Goal: Information Seeking & Learning: Learn about a topic

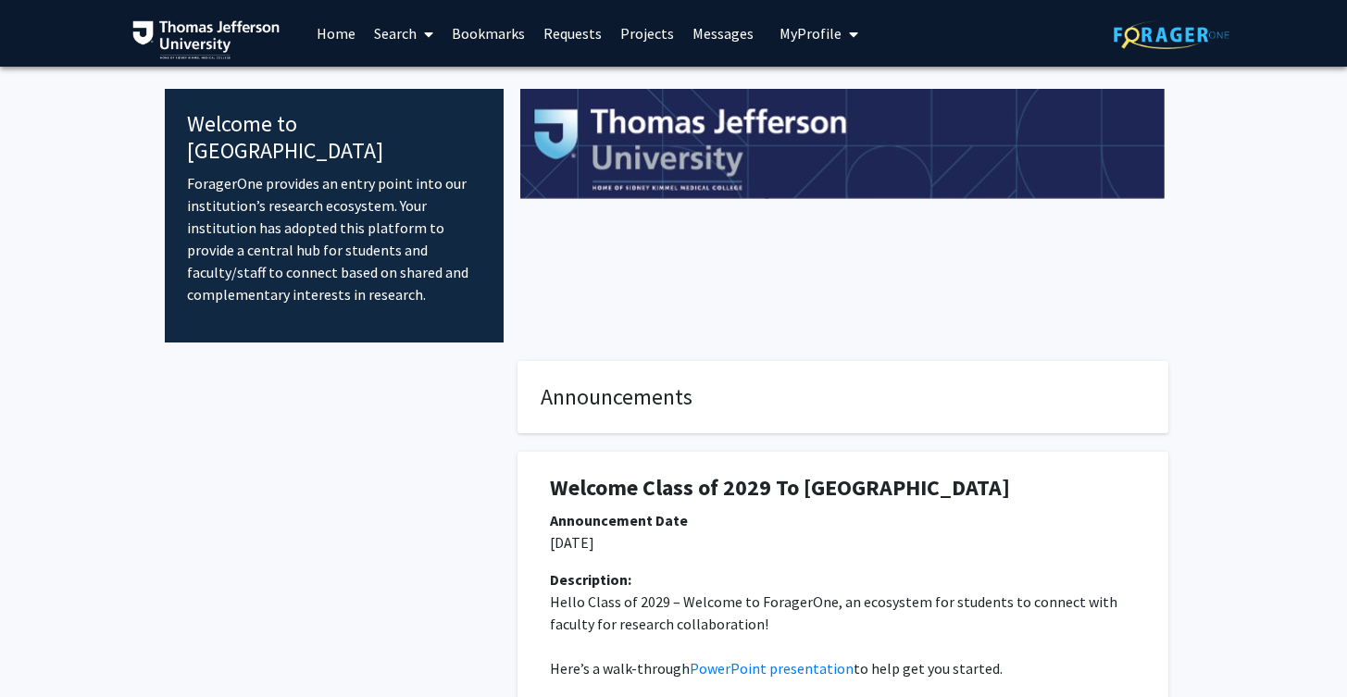
click at [405, 36] on link "Search" at bounding box center [404, 33] width 78 height 65
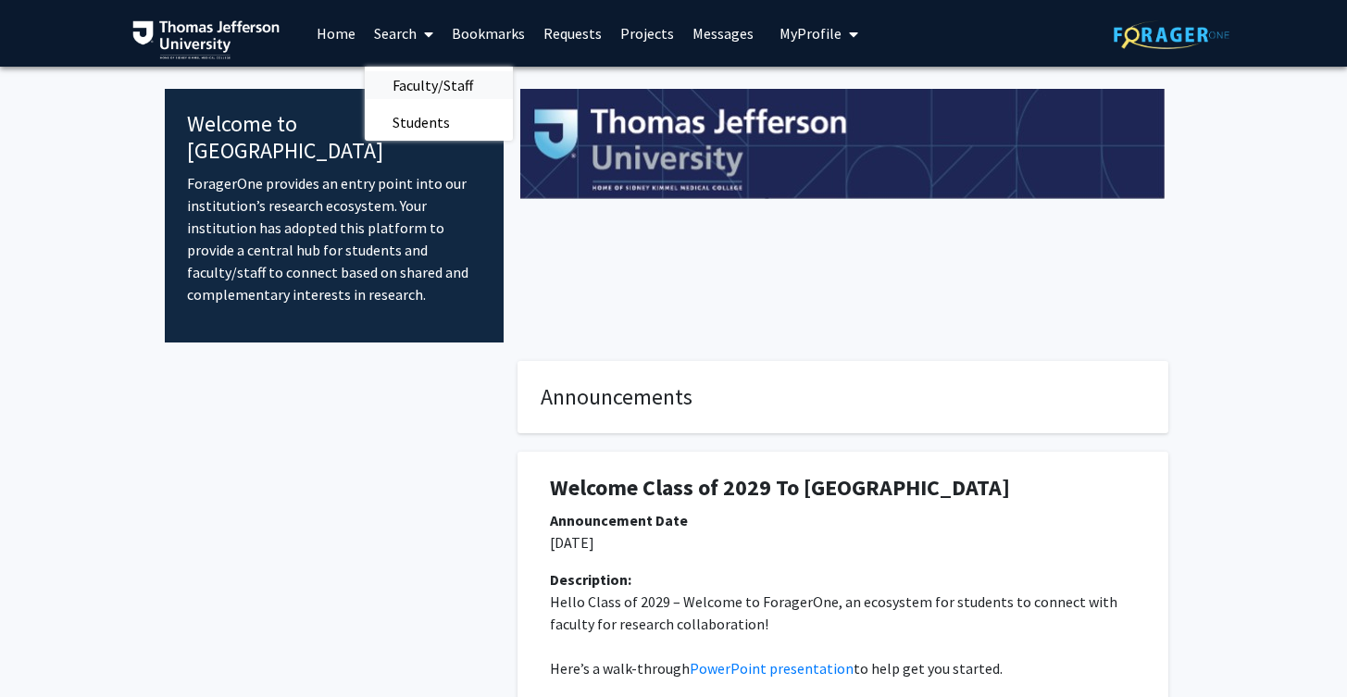
click at [448, 85] on span "Faculty/Staff" at bounding box center [433, 85] width 136 height 37
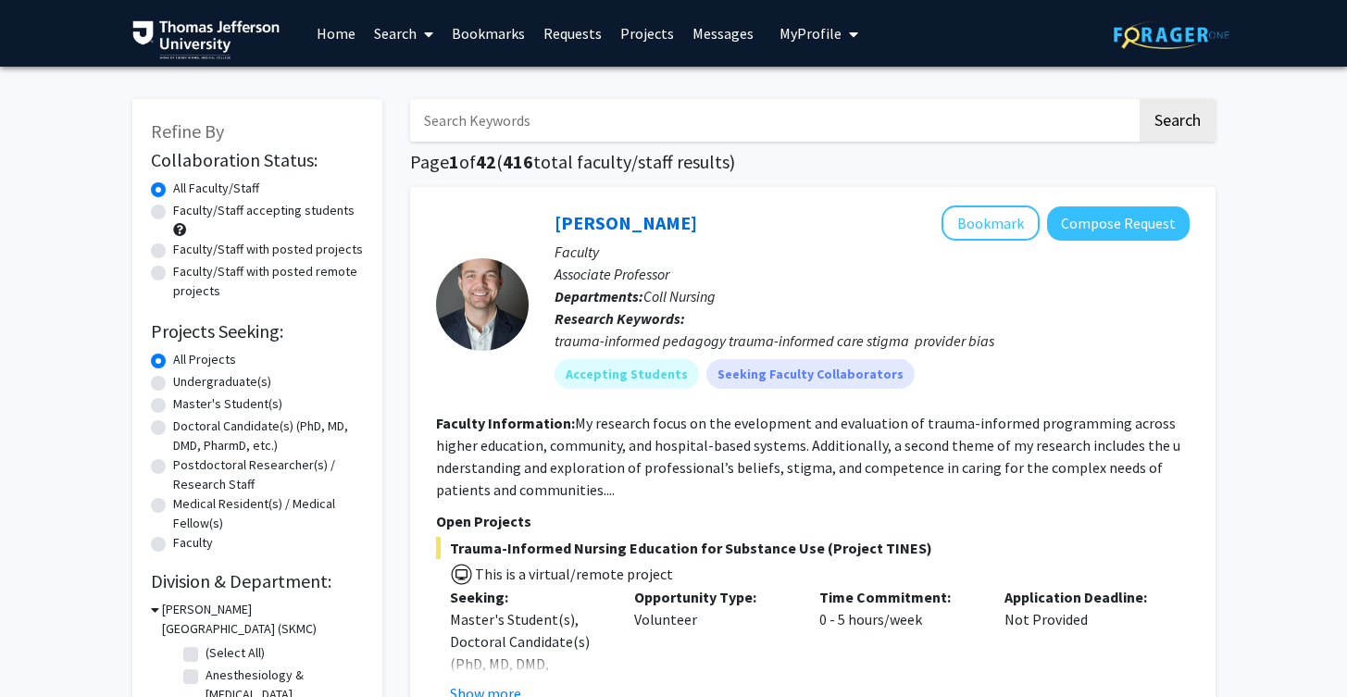
click at [570, 116] on input "Search Keywords" at bounding box center [773, 120] width 727 height 43
type input "violence"
click at [1140, 99] on button "Search" at bounding box center [1178, 120] width 76 height 43
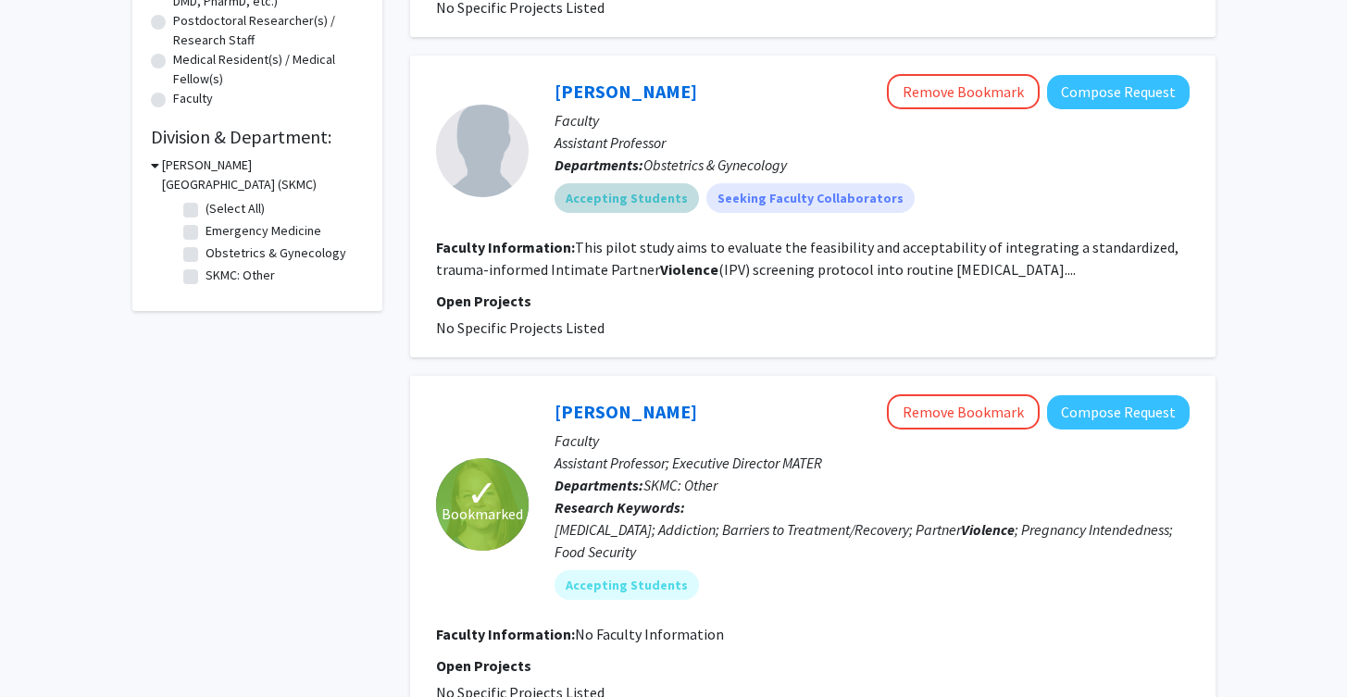
scroll to position [449, 0]
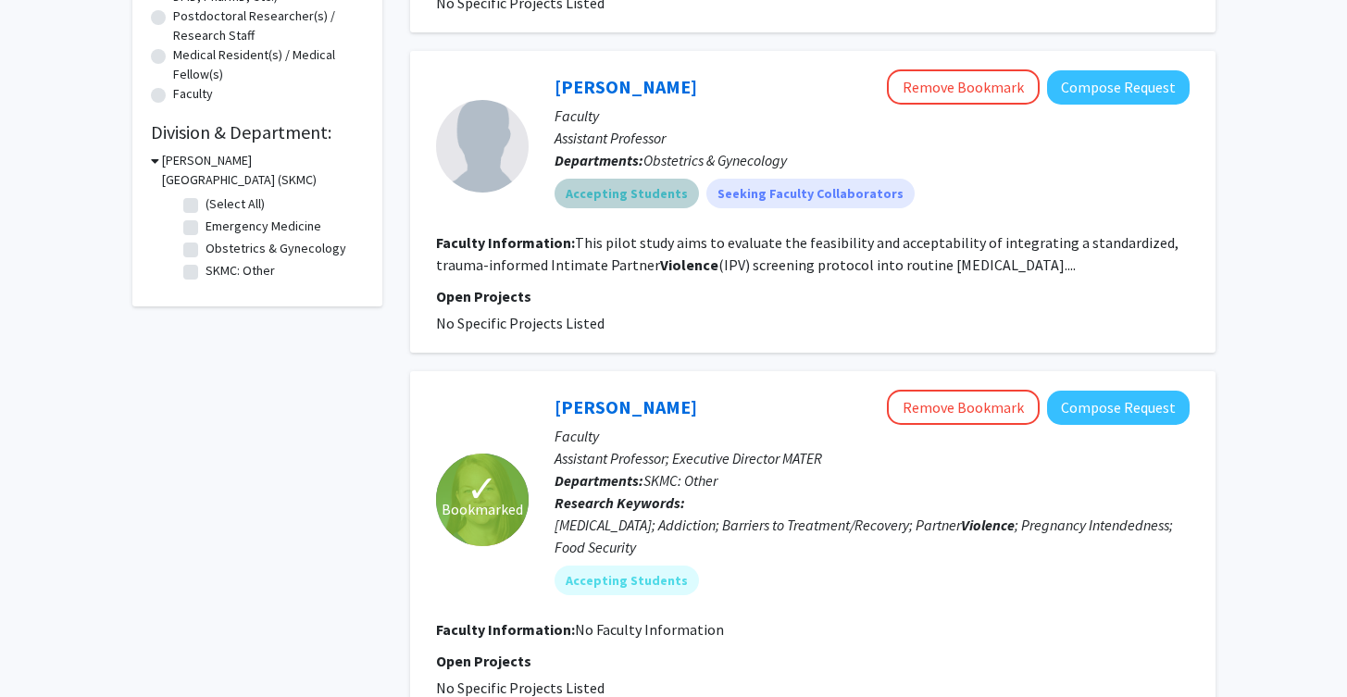
click at [597, 179] on mat-chip "Accepting Students" at bounding box center [627, 194] width 144 height 30
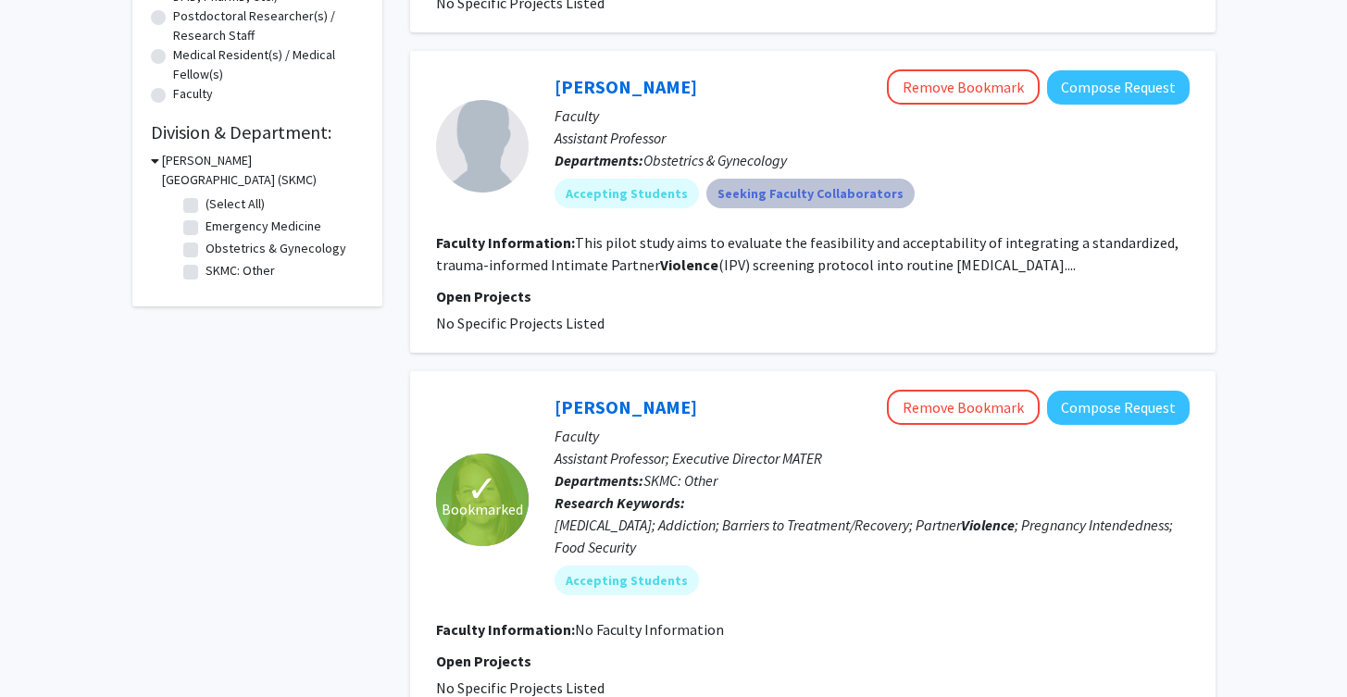
click at [731, 179] on mat-chip "Seeking Faculty Collaborators" at bounding box center [810, 194] width 208 height 30
click at [710, 233] on fg-read-more "This pilot study aims to evaluate the feasibility and acceptability of integrat…" at bounding box center [807, 253] width 743 height 41
click at [576, 75] on link "[PERSON_NAME]" at bounding box center [626, 86] width 143 height 23
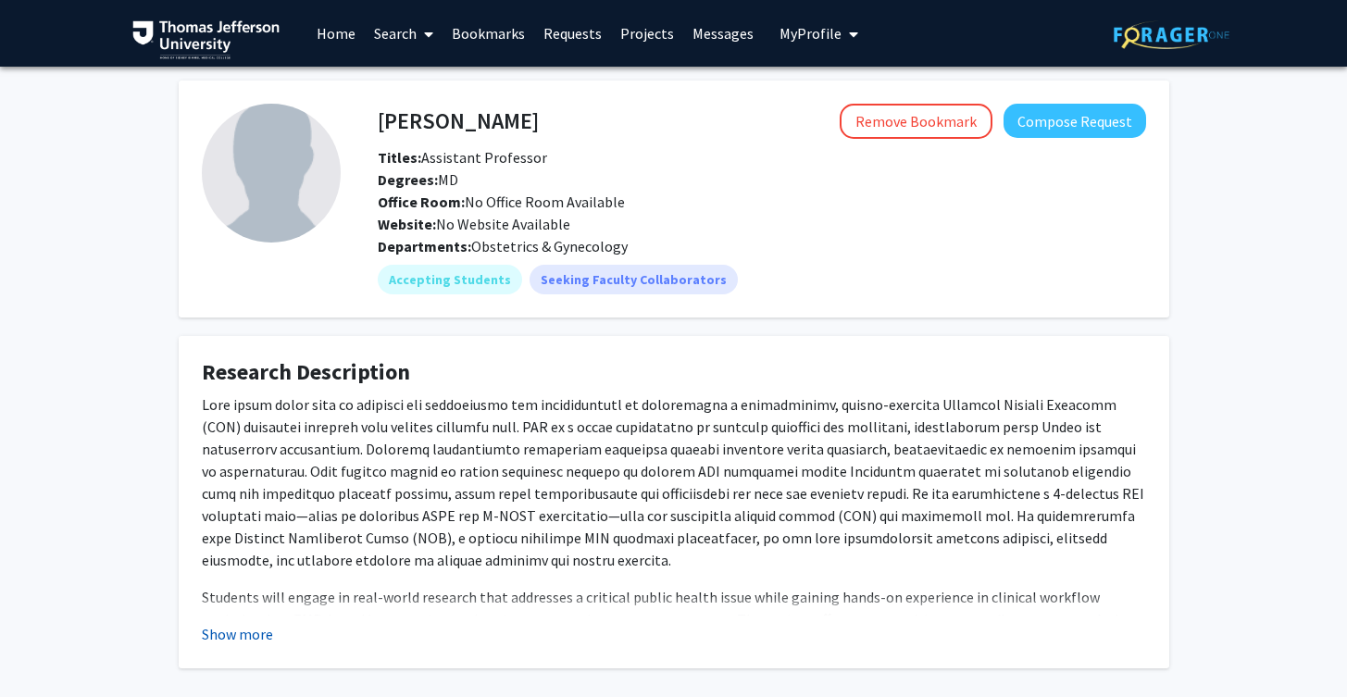
click at [250, 628] on button "Show more" at bounding box center [237, 634] width 71 height 22
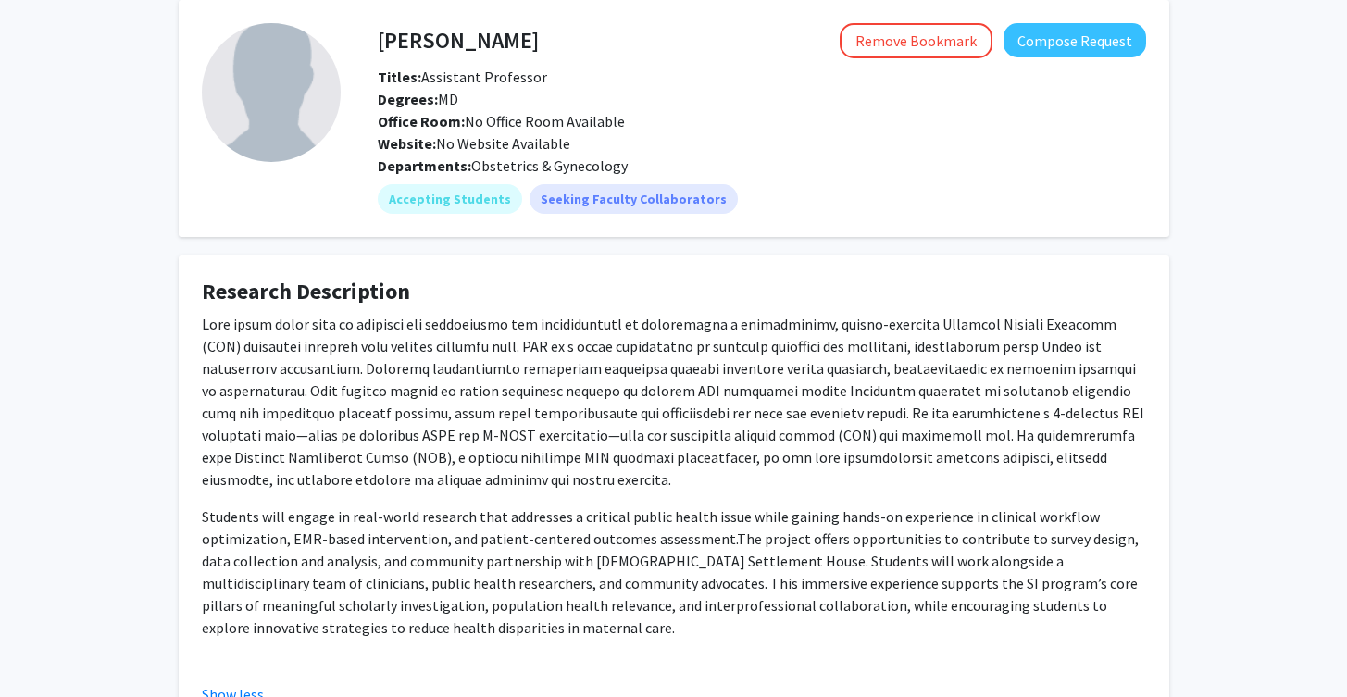
scroll to position [71, 0]
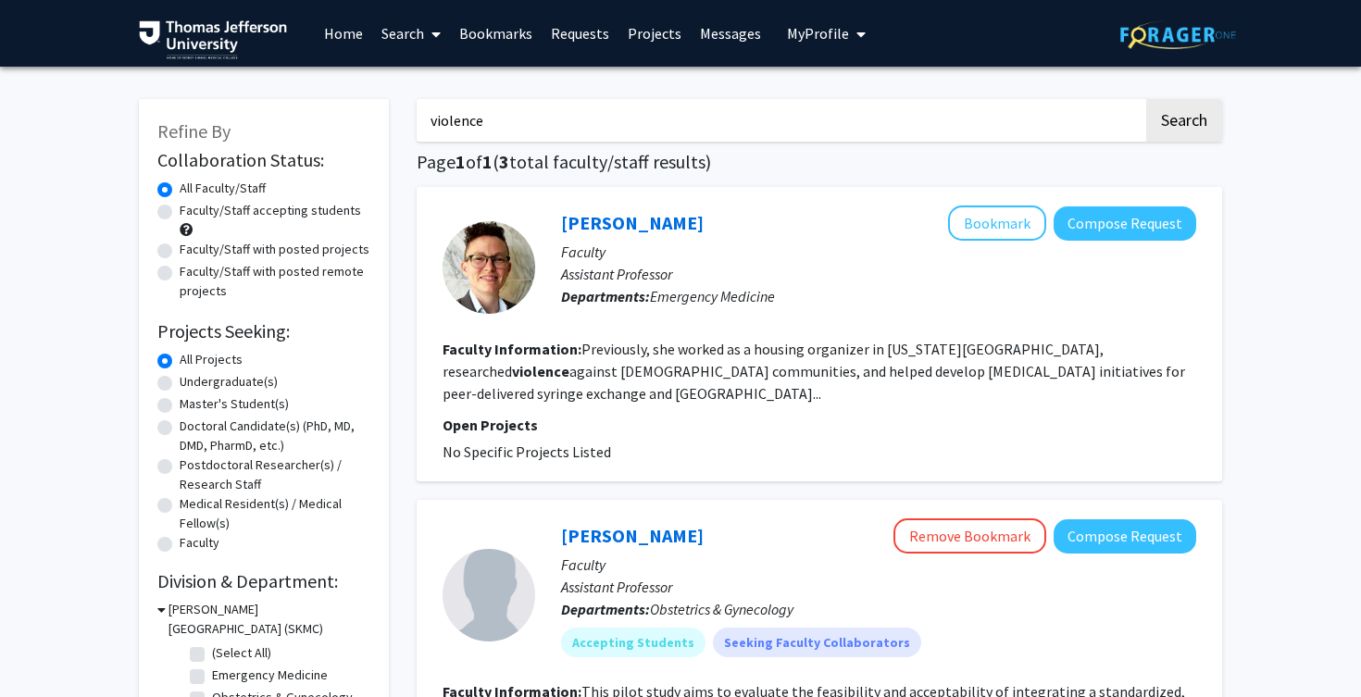
click at [557, 115] on input "violence" at bounding box center [780, 120] width 727 height 43
click at [1146, 99] on button "Search" at bounding box center [1184, 120] width 76 height 43
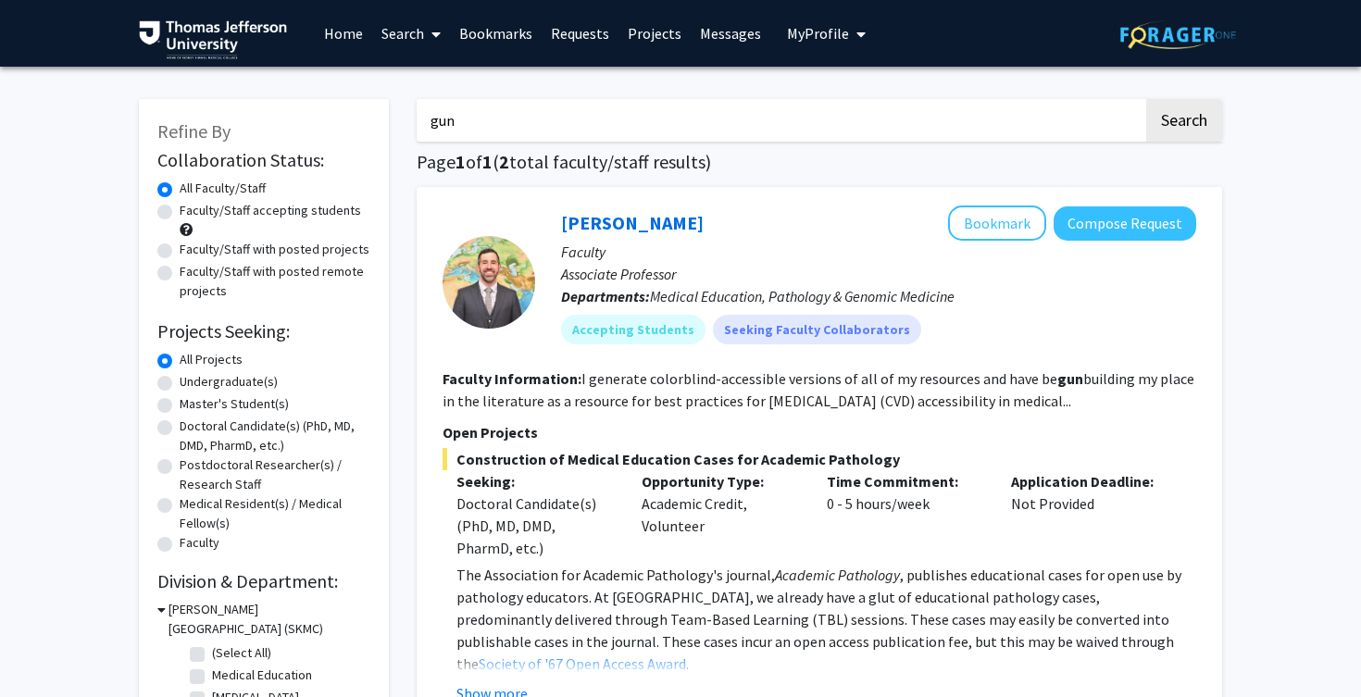
click at [519, 123] on input "gun" at bounding box center [780, 120] width 727 height 43
click at [1146, 99] on button "Search" at bounding box center [1184, 120] width 76 height 43
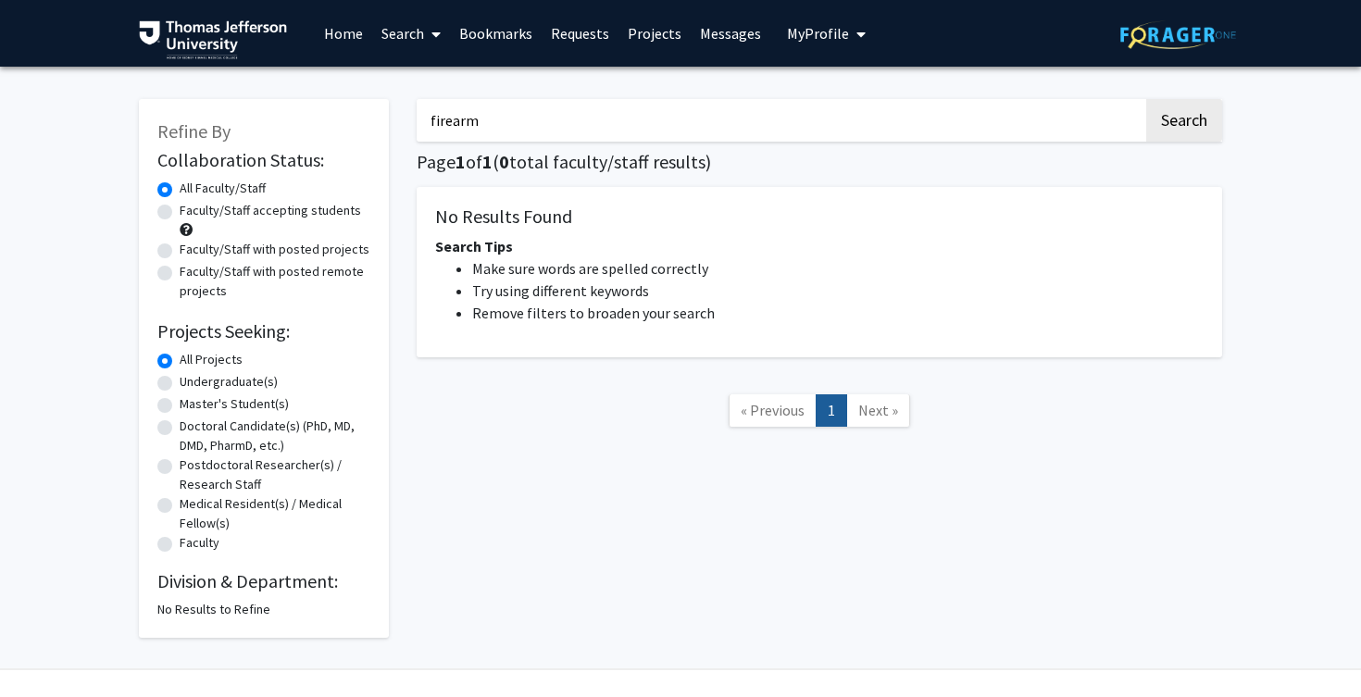
click at [566, 125] on input "firearm" at bounding box center [780, 120] width 727 height 43
type input "public health"
click at [1146, 99] on button "Search" at bounding box center [1184, 120] width 76 height 43
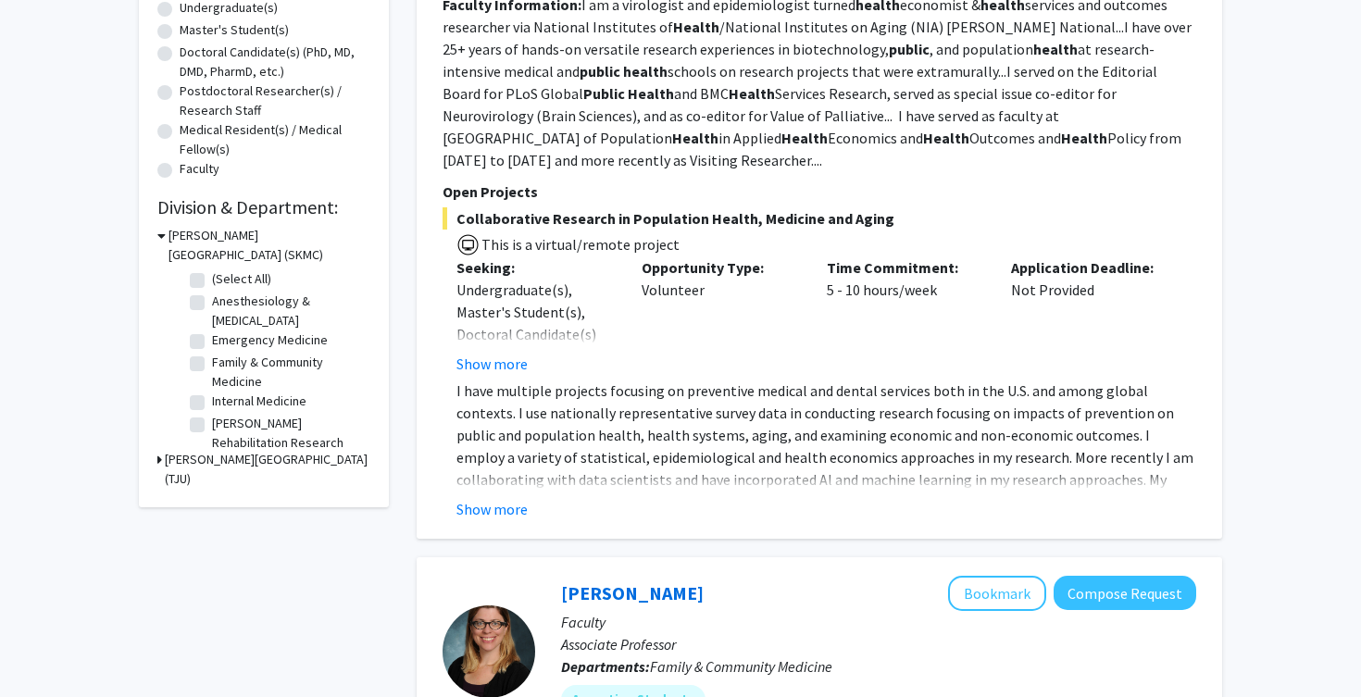
scroll to position [375, 0]
click at [513, 500] on button "Show more" at bounding box center [491, 508] width 71 height 22
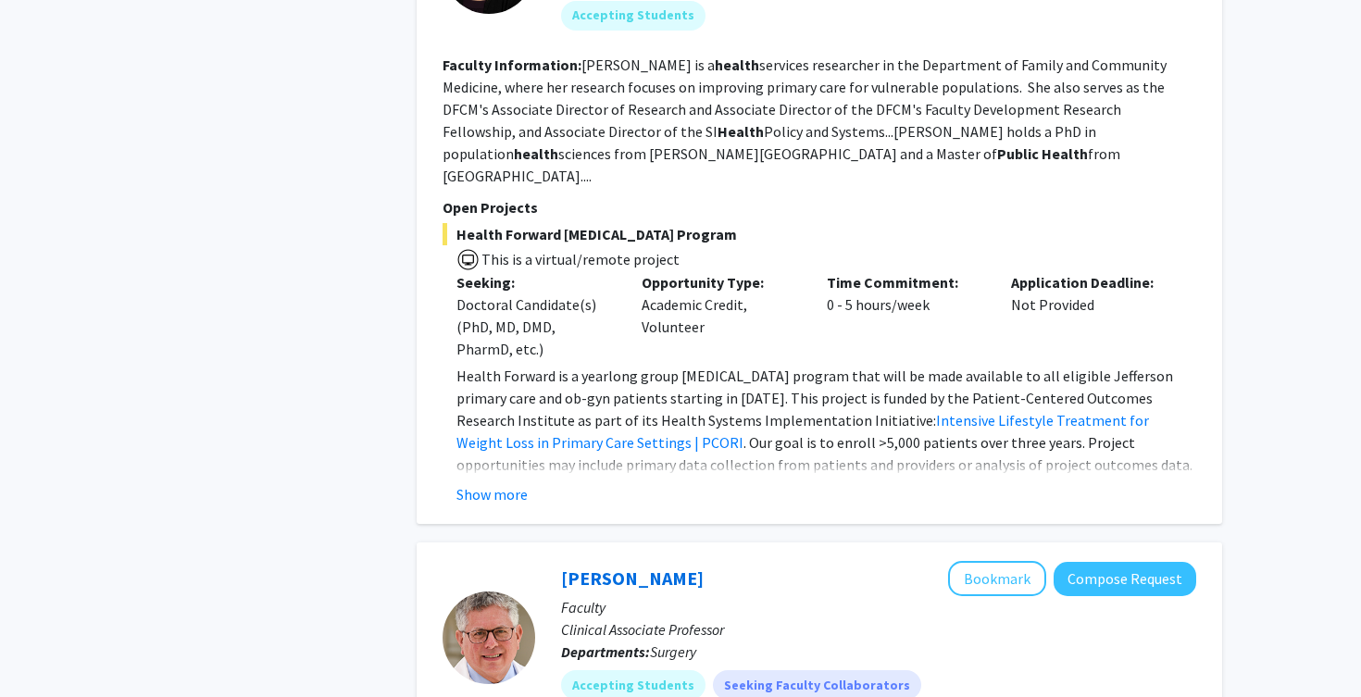
scroll to position [1194, 0]
click at [491, 481] on button "Show more" at bounding box center [491, 492] width 71 height 22
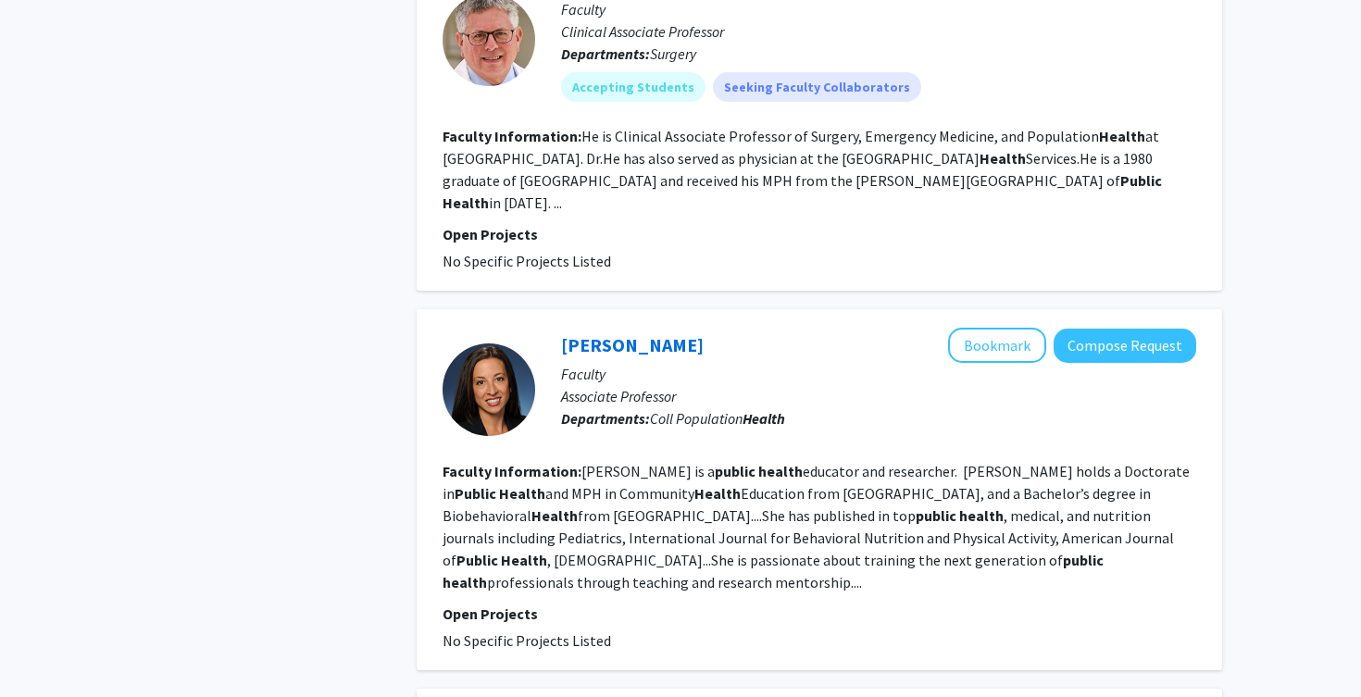
scroll to position [1695, 0]
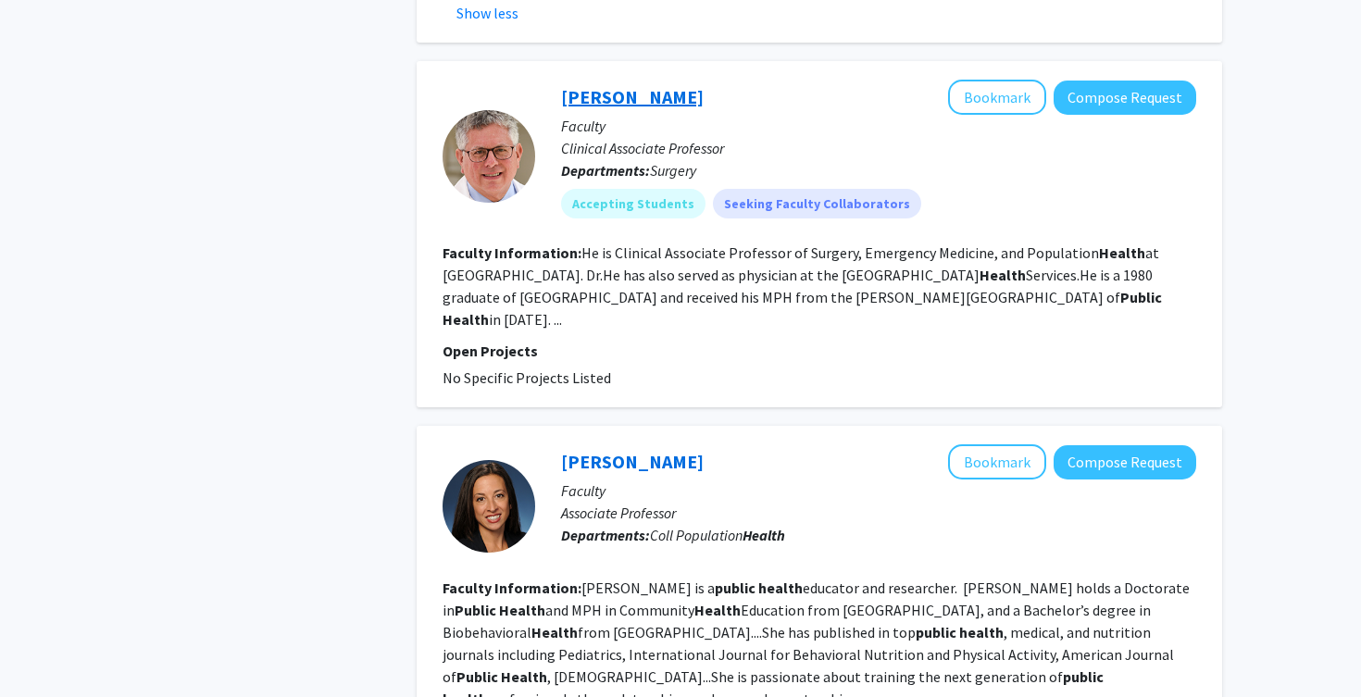
click at [596, 85] on link "[PERSON_NAME]" at bounding box center [632, 96] width 143 height 23
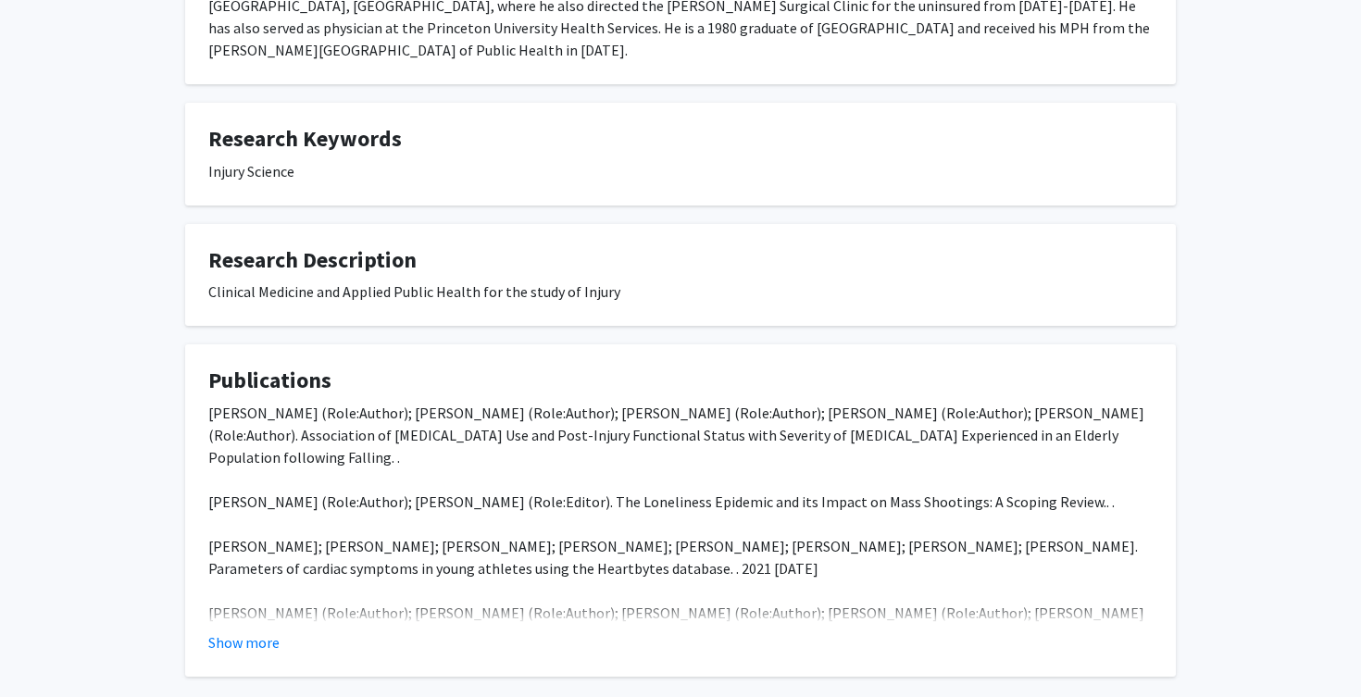
scroll to position [494, 0]
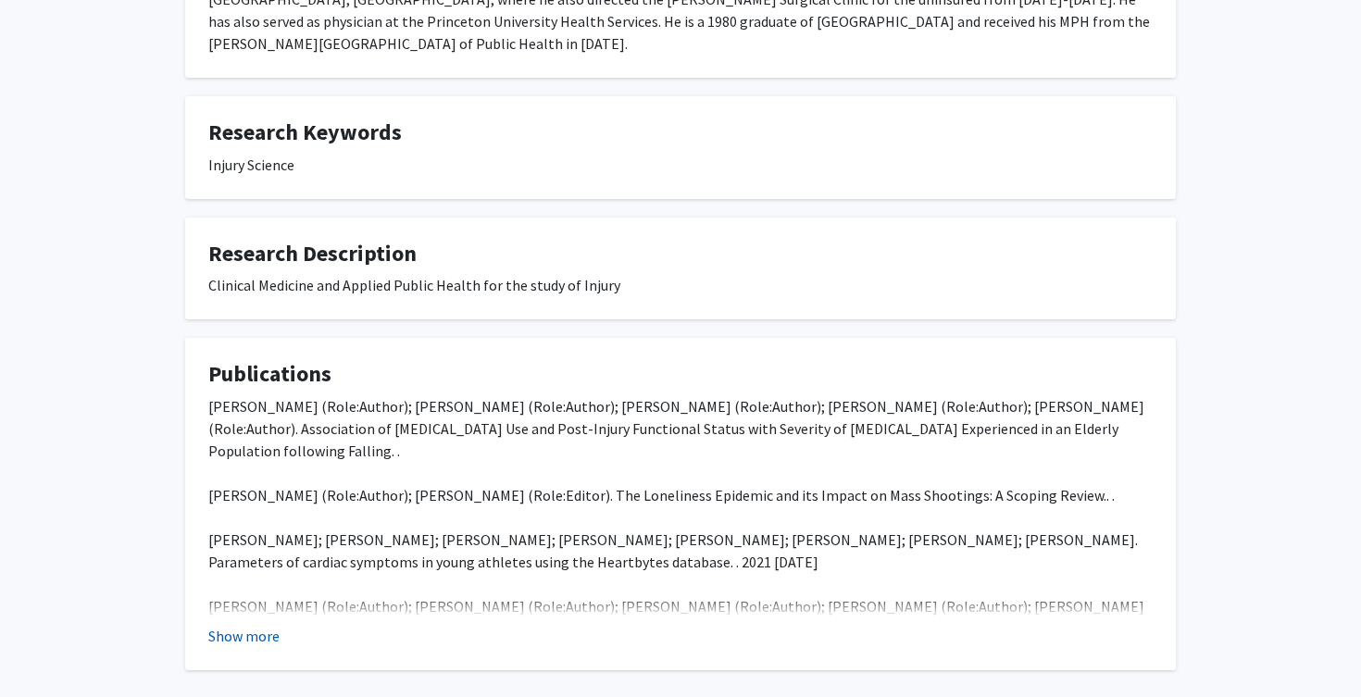
click at [245, 625] on button "Show more" at bounding box center [243, 636] width 71 height 22
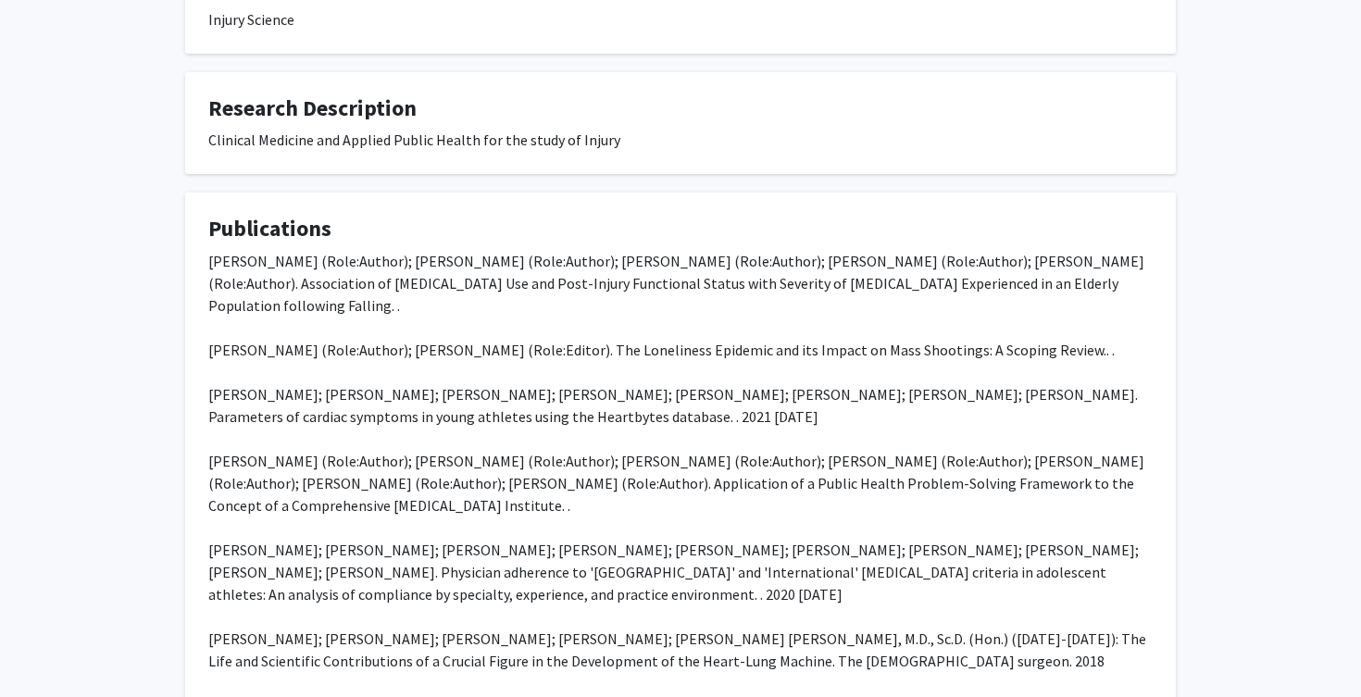
scroll to position [647, 0]
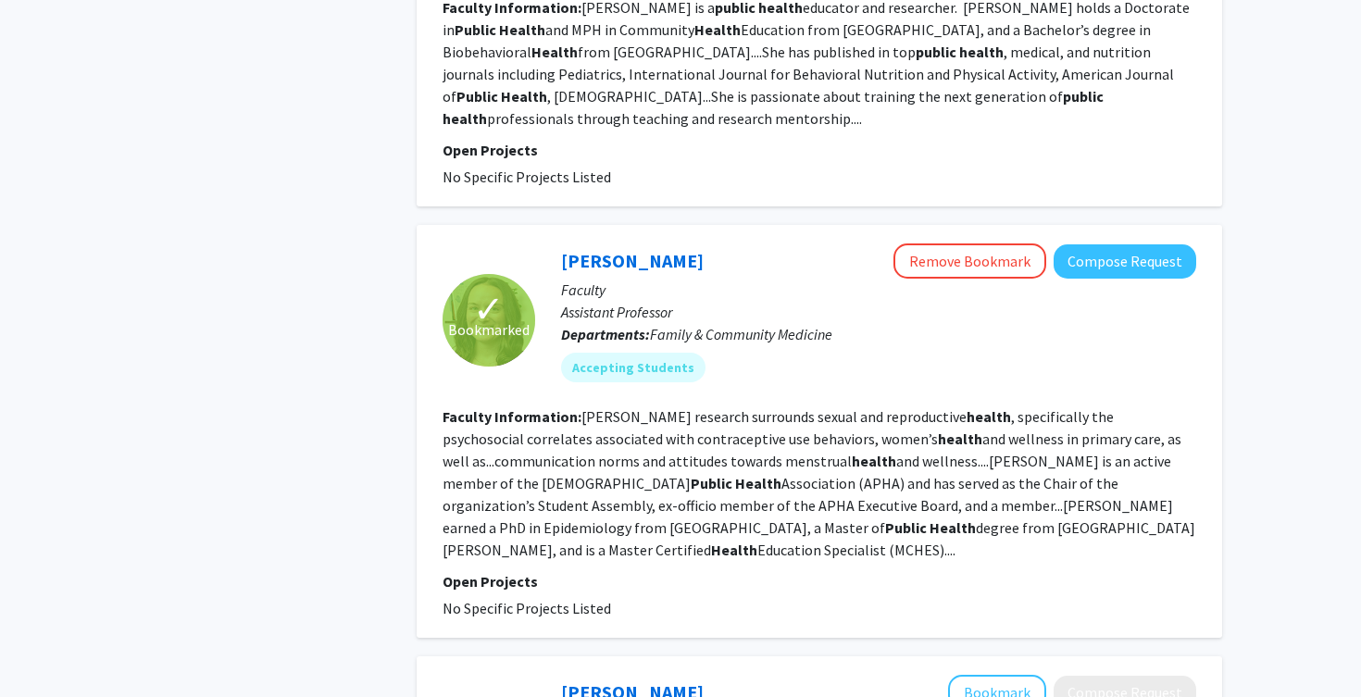
scroll to position [2137, 0]
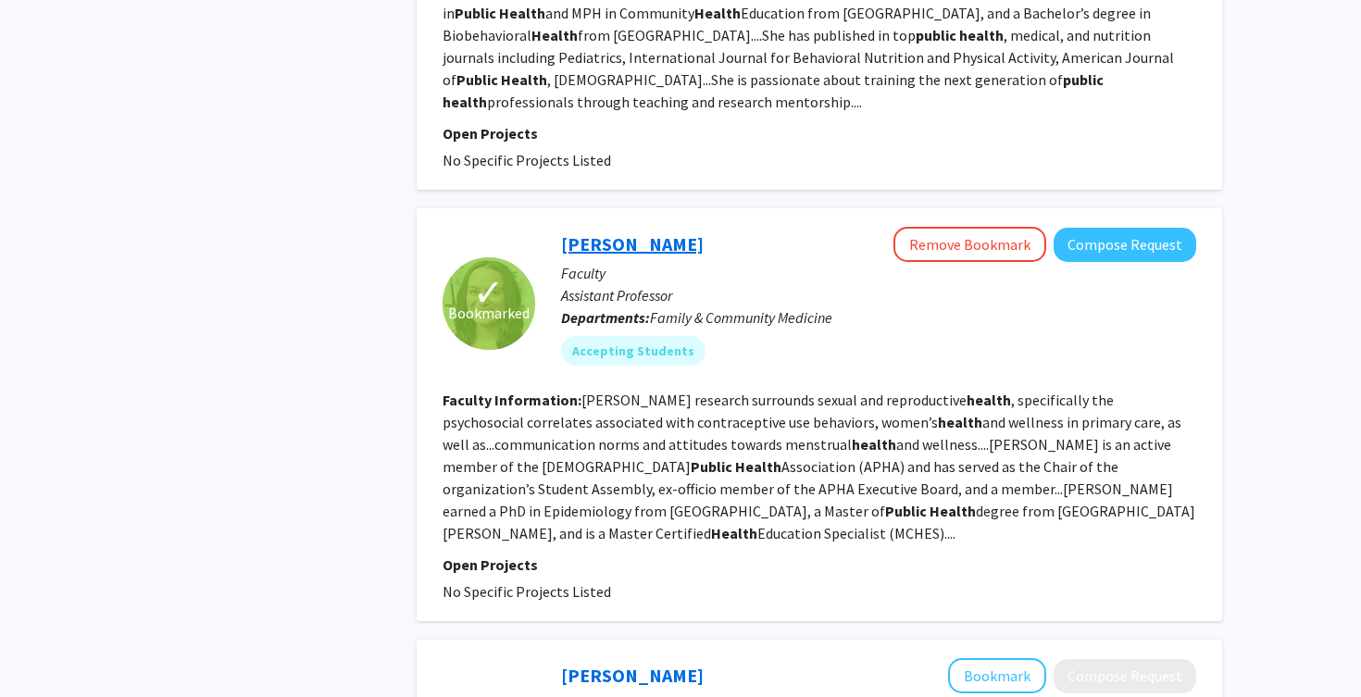
click at [603, 232] on link "[PERSON_NAME]" at bounding box center [632, 243] width 143 height 23
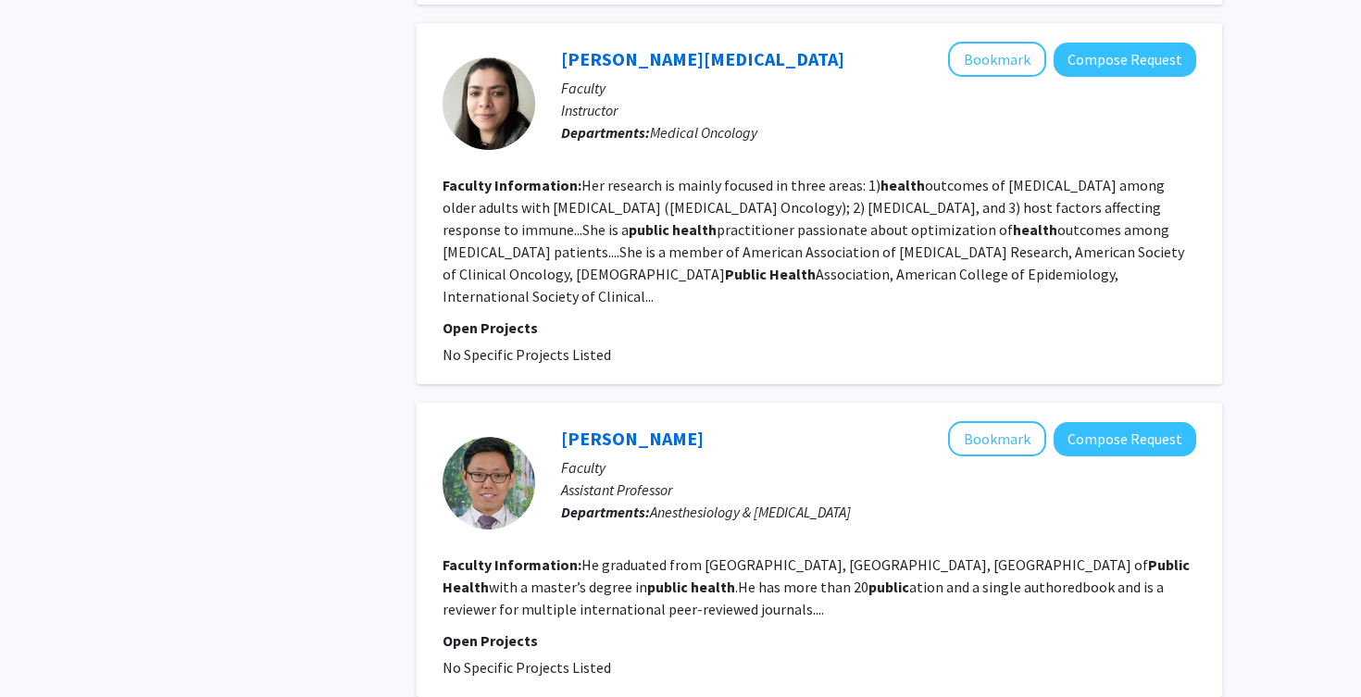
scroll to position [3910, 0]
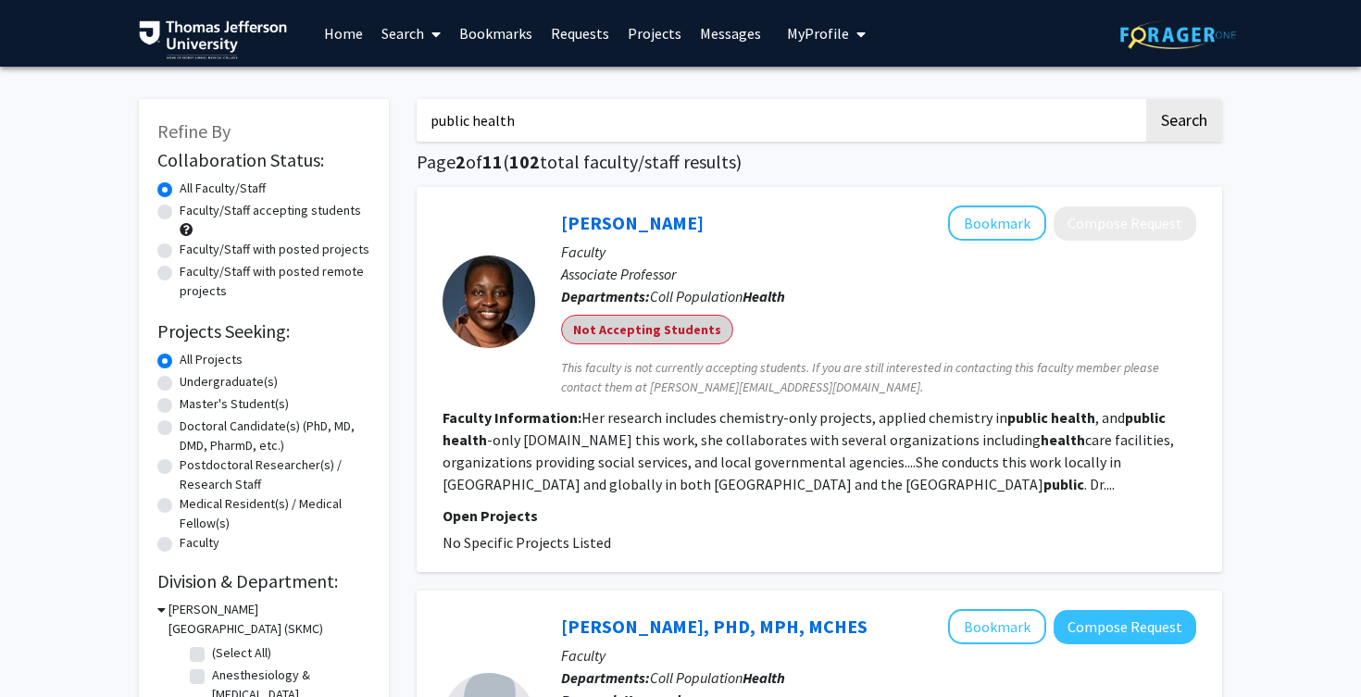
click at [638, 337] on mat-chip "Not Accepting Students" at bounding box center [647, 330] width 172 height 30
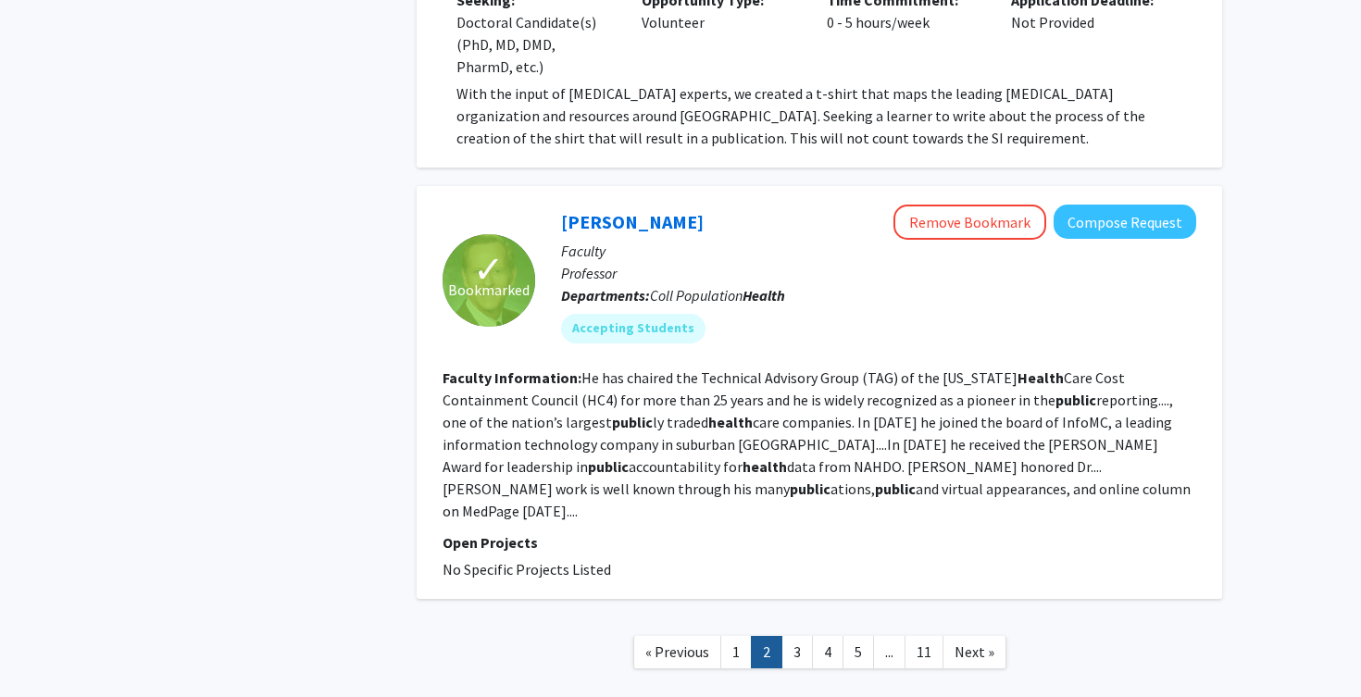
scroll to position [8349, 0]
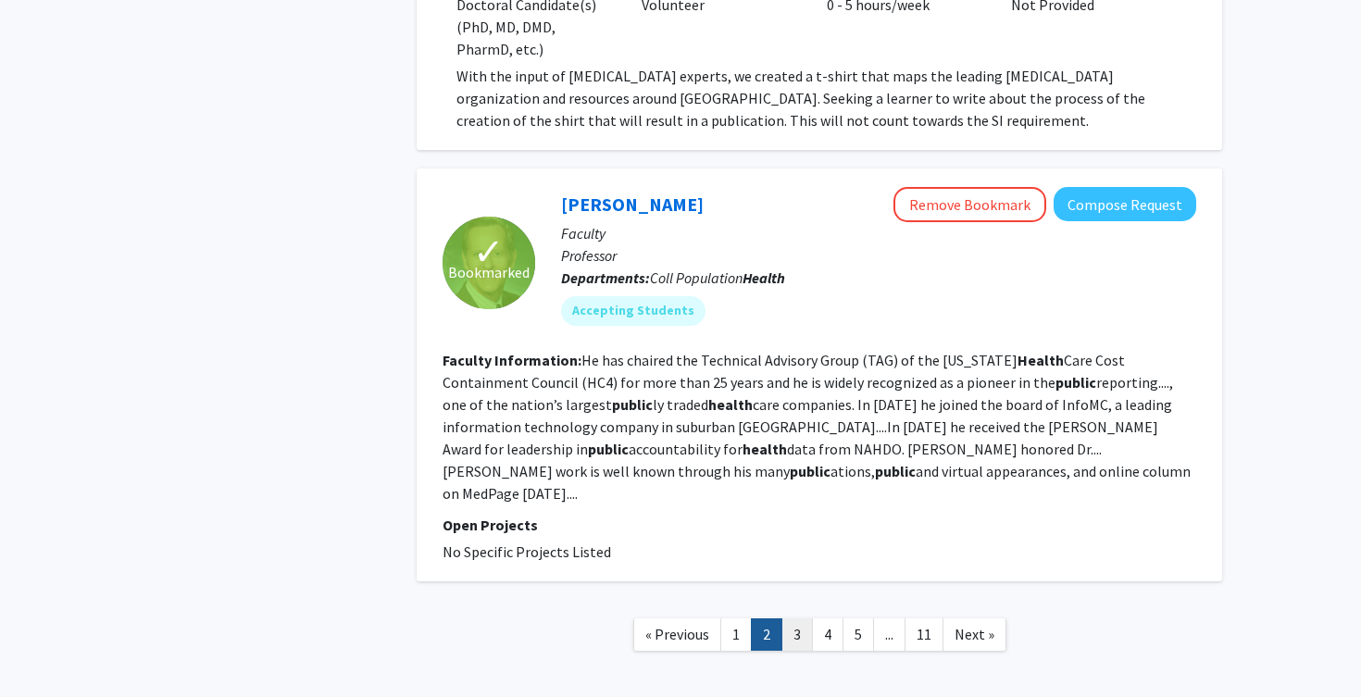
click at [803, 619] on link "3" at bounding box center [796, 635] width 31 height 32
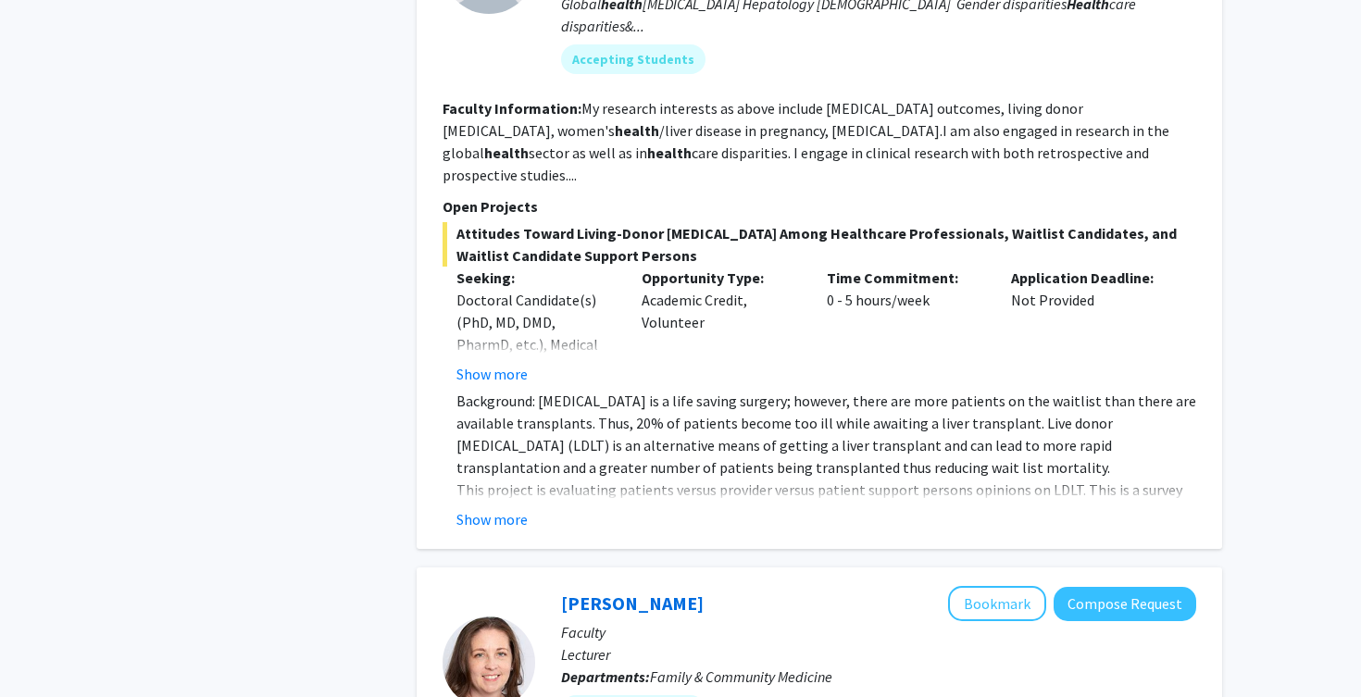
scroll to position [3853, 0]
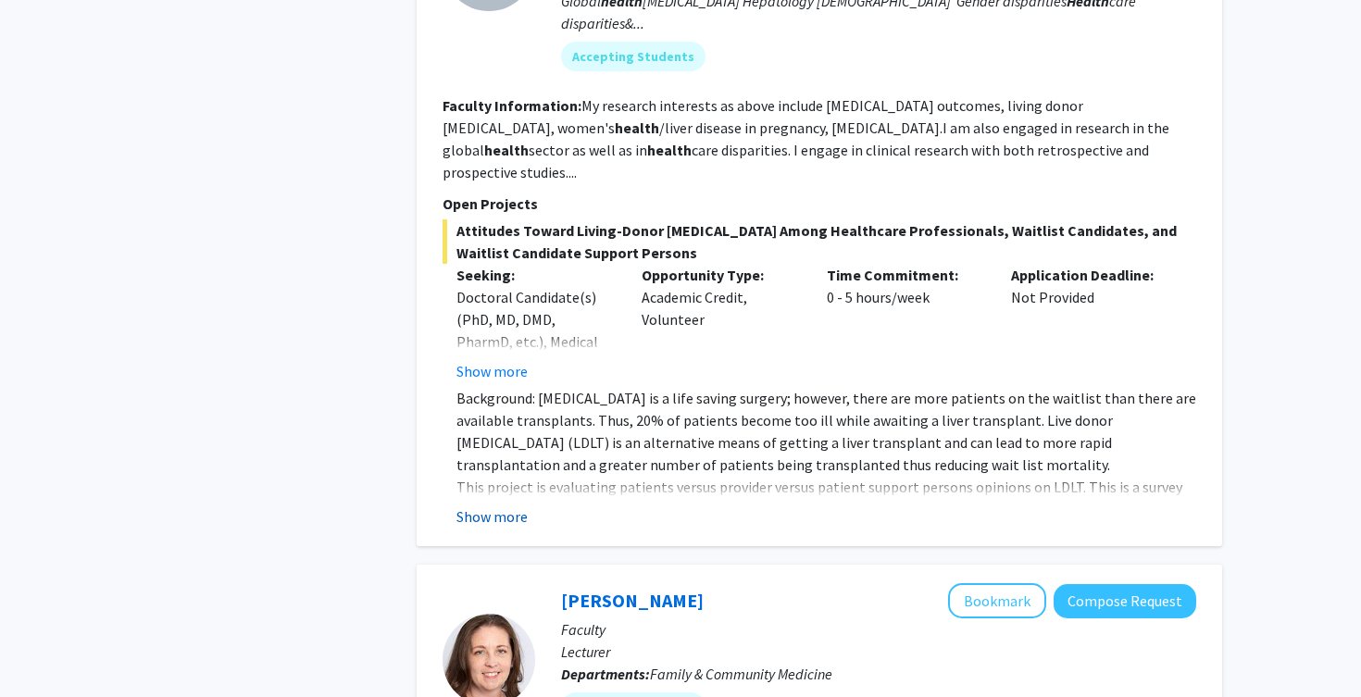
click at [518, 506] on button "Show more" at bounding box center [491, 517] width 71 height 22
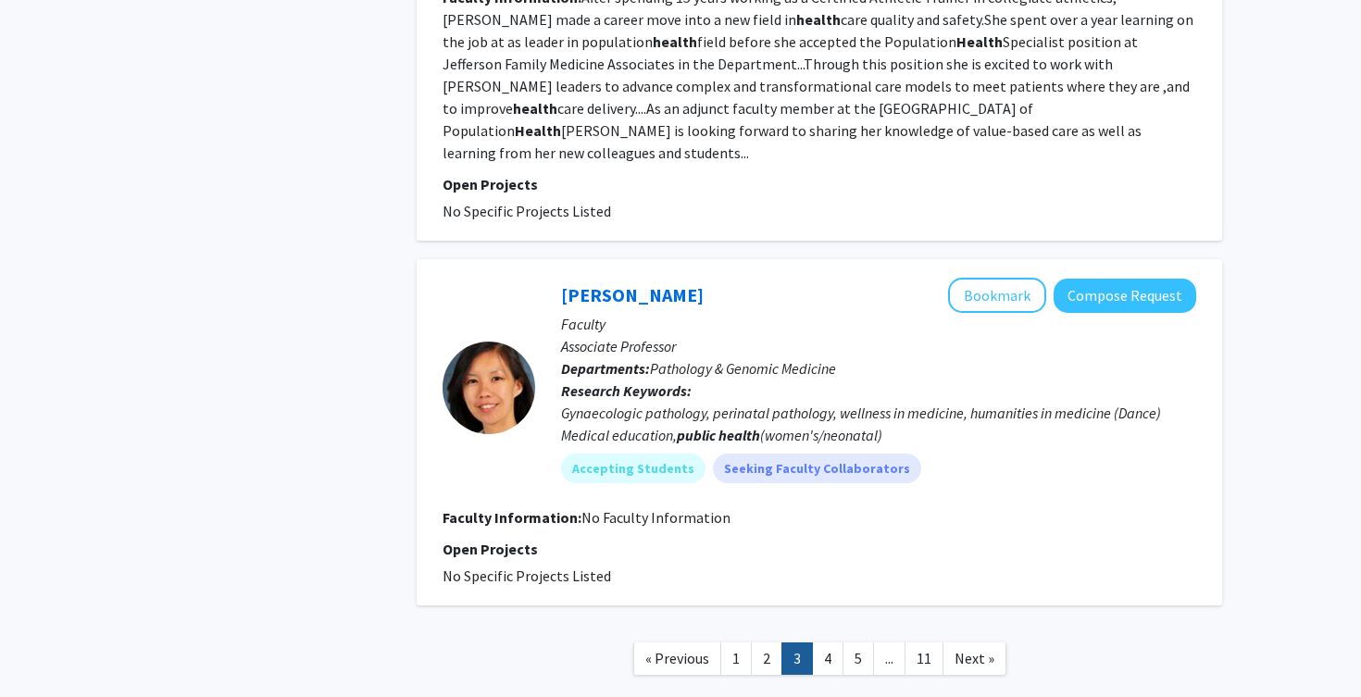
scroll to position [4881, 0]
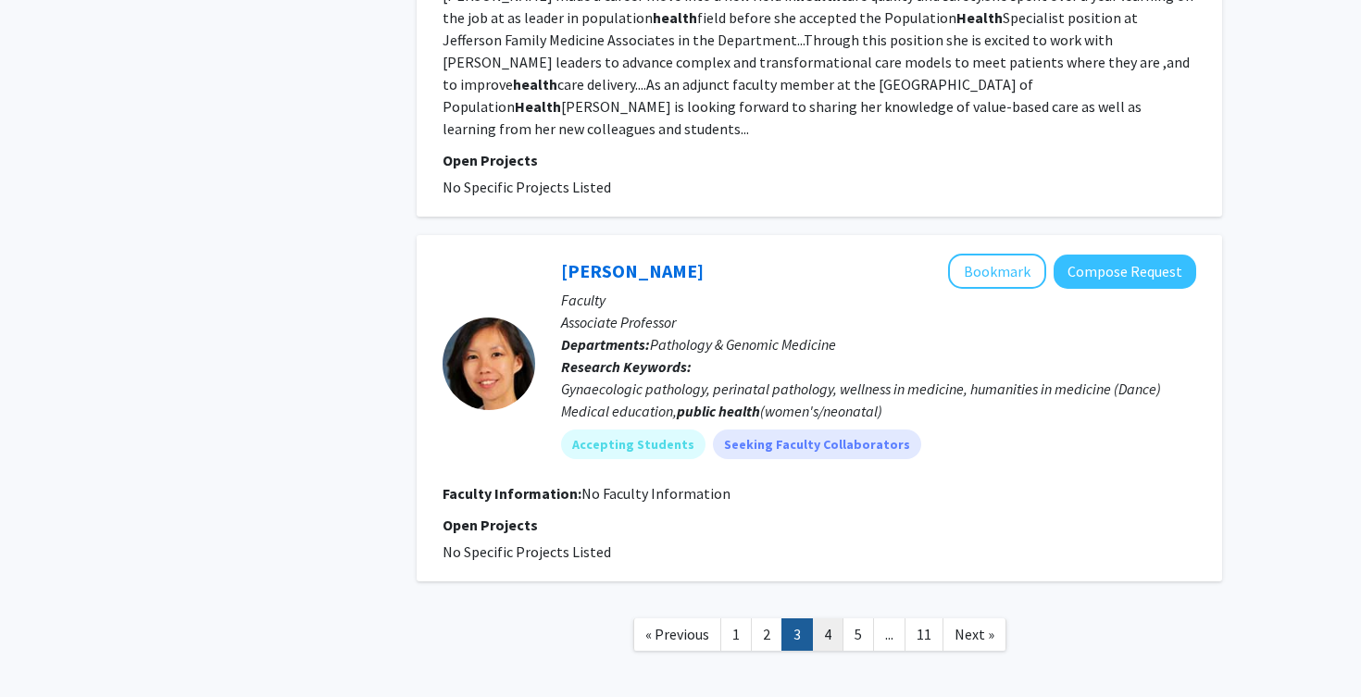
click at [834, 619] on link "4" at bounding box center [827, 635] width 31 height 32
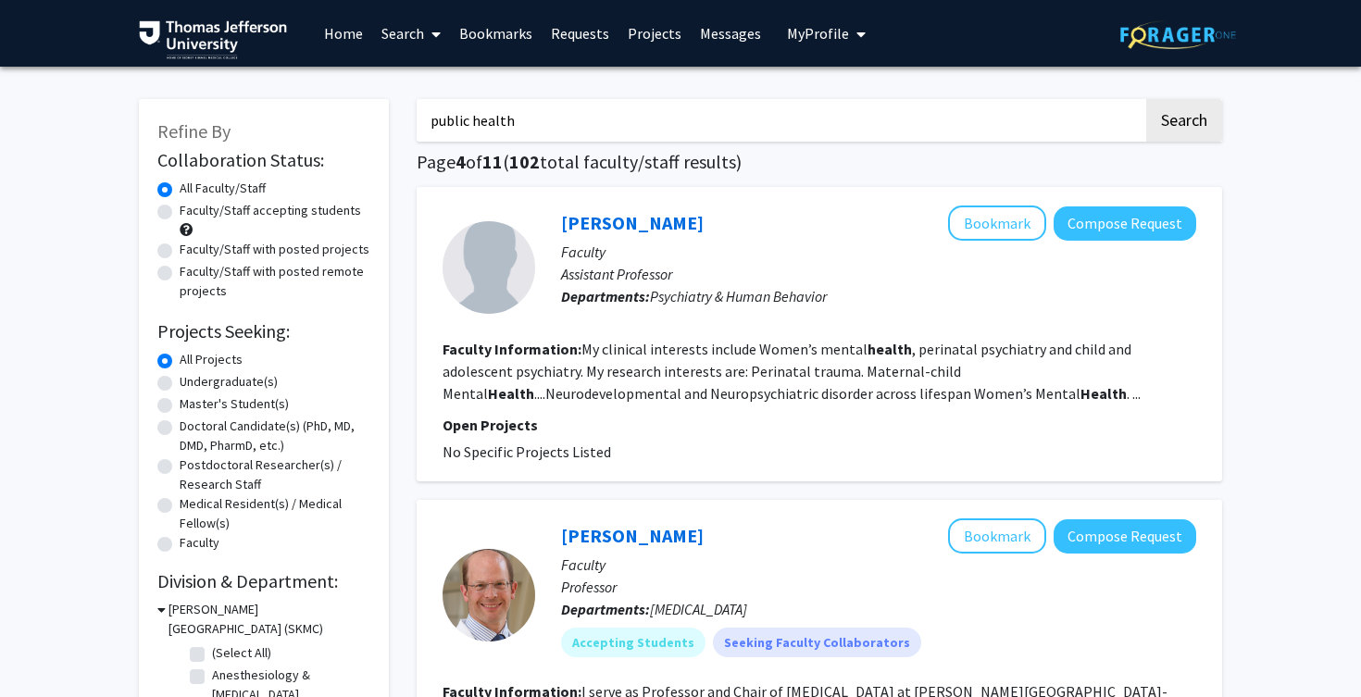
click at [611, 140] on input "public health" at bounding box center [780, 120] width 727 height 43
click at [734, 349] on fg-read-more "My clinical interests include Women’s mental health , perinatal psychiatry and …" at bounding box center [792, 371] width 698 height 63
click at [667, 134] on input "public health" at bounding box center [780, 120] width 727 height 43
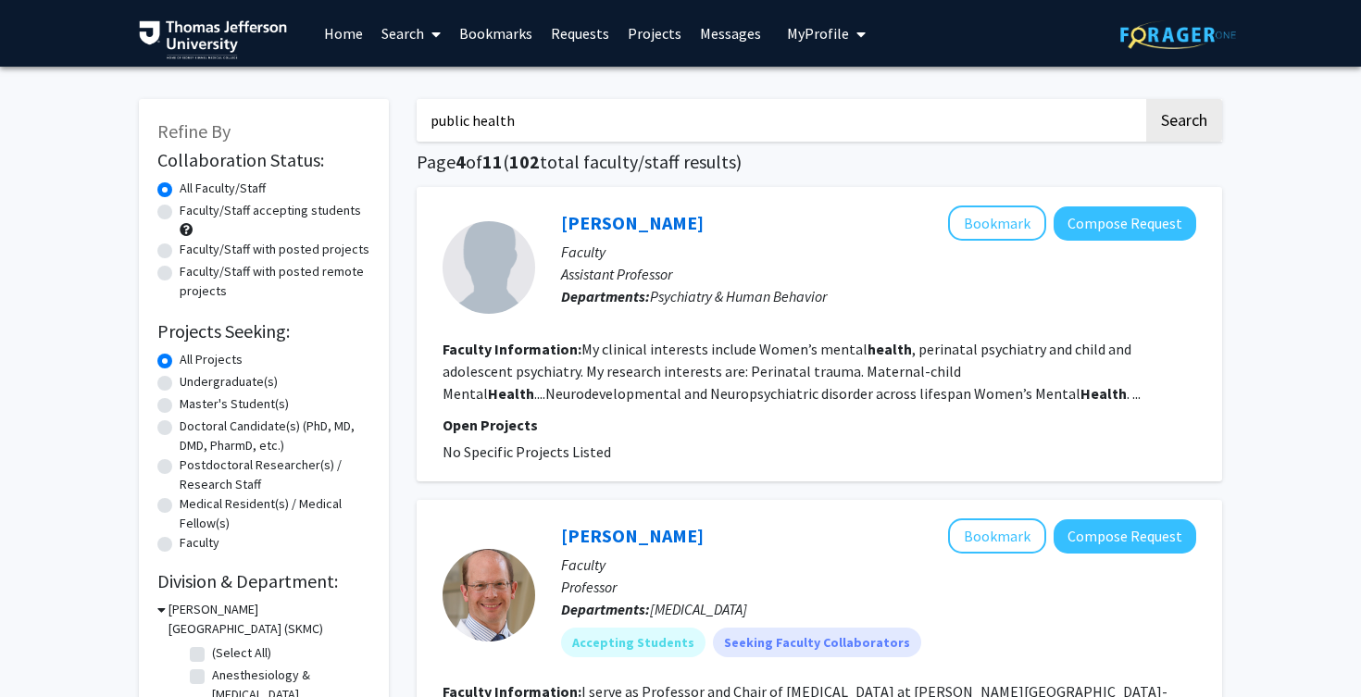
click at [667, 134] on input "public health" at bounding box center [780, 120] width 727 height 43
type input "MATER"
click at [1146, 99] on button "Search" at bounding box center [1184, 120] width 76 height 43
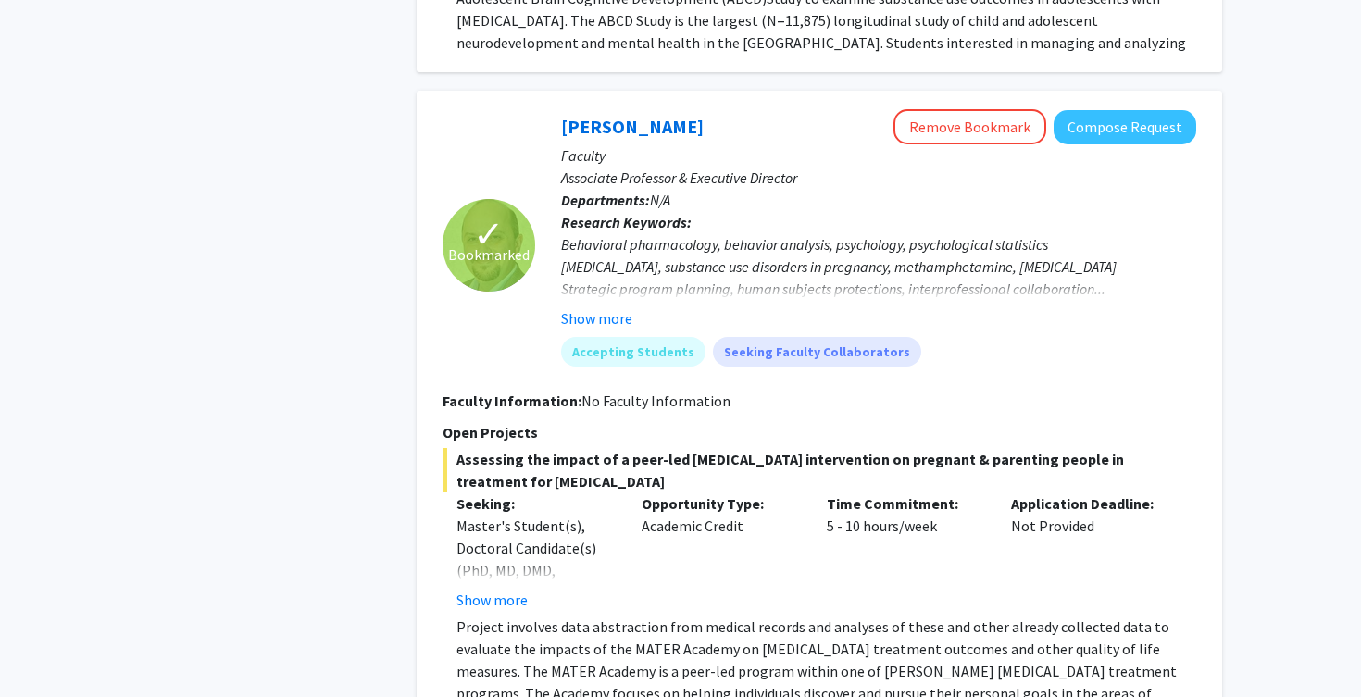
scroll to position [1282, 0]
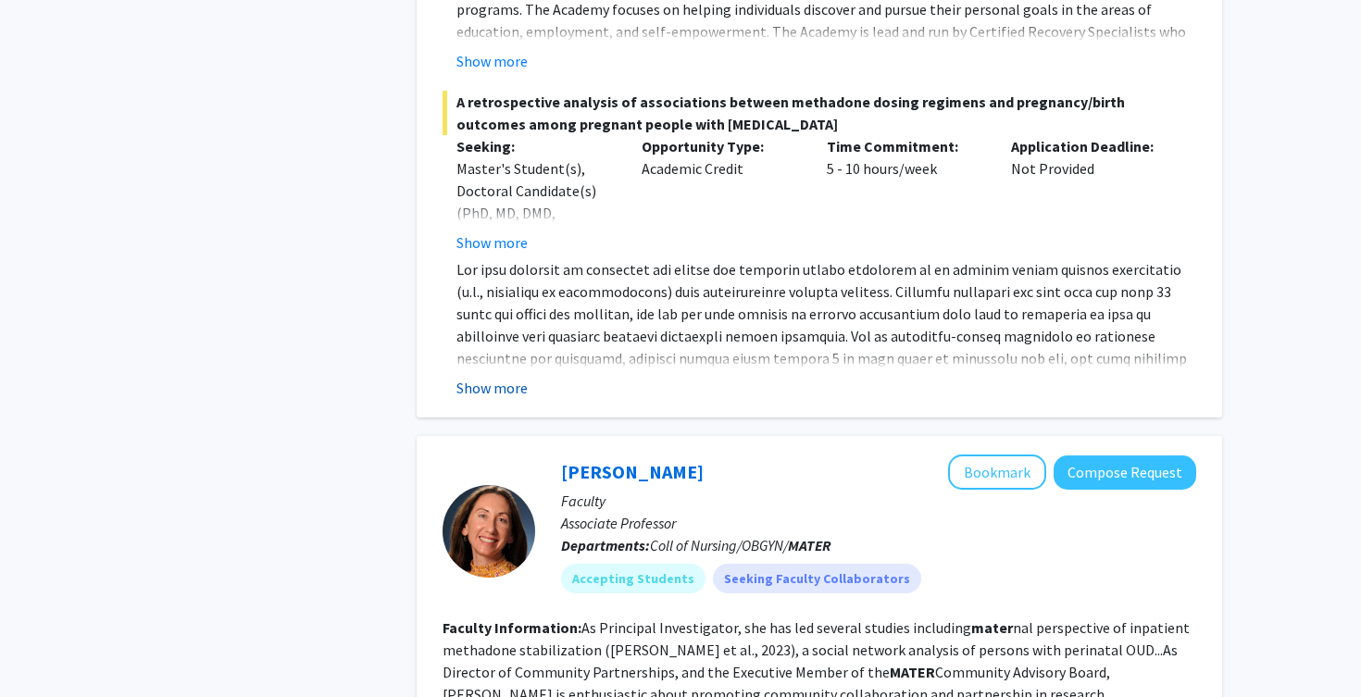
click at [510, 377] on button "Show more" at bounding box center [491, 388] width 71 height 22
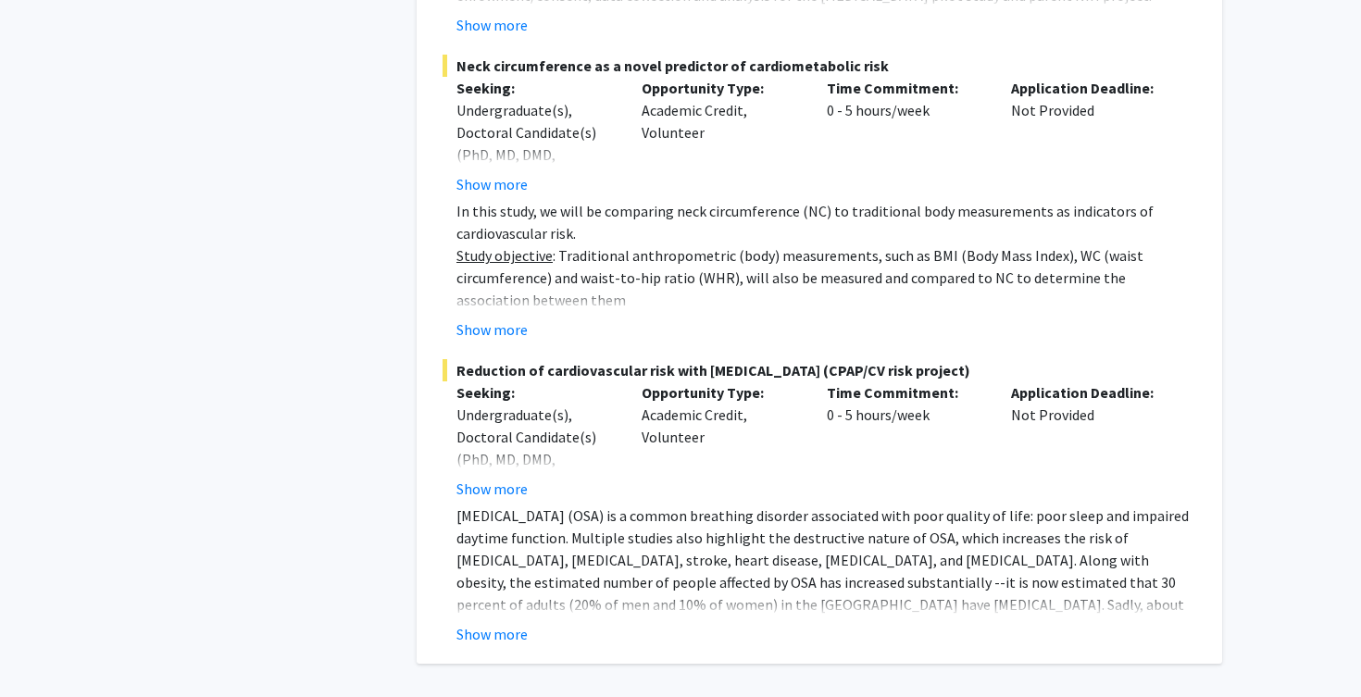
scroll to position [8608, 0]
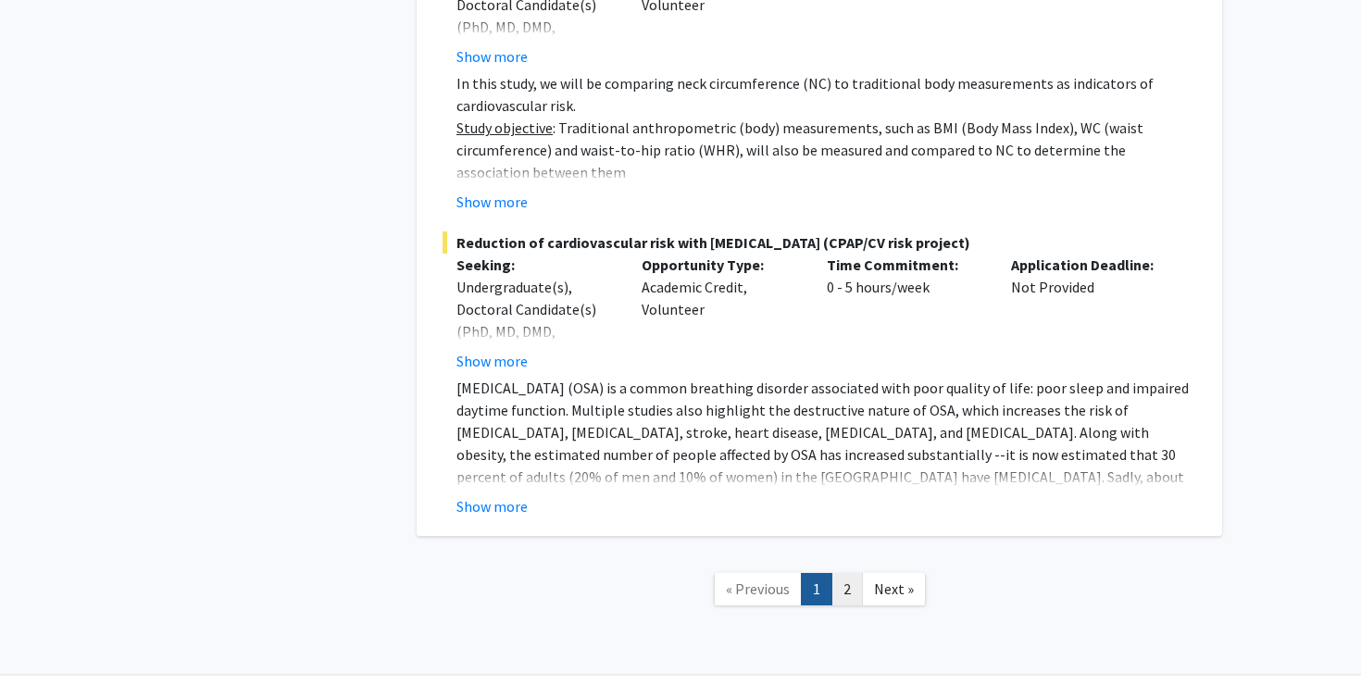
click at [837, 573] on link "2" at bounding box center [846, 589] width 31 height 32
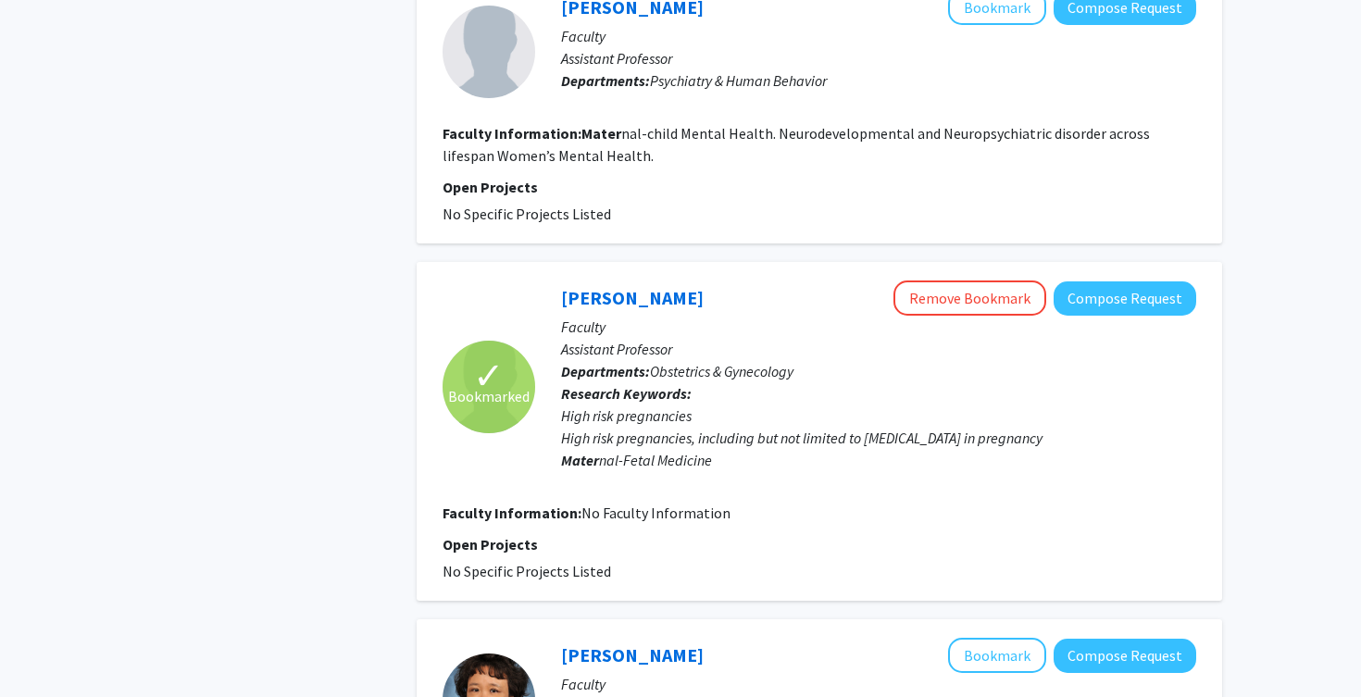
scroll to position [1095, 0]
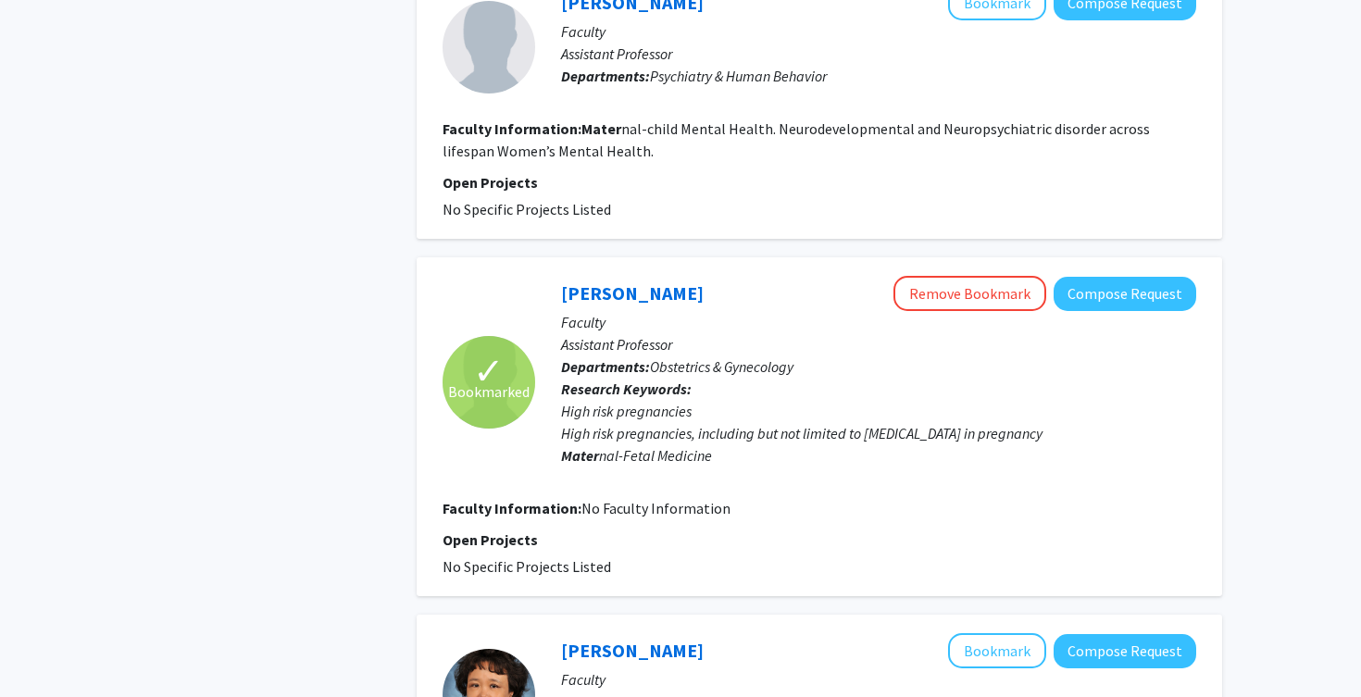
click at [514, 375] on div "✓ Bookmarked" at bounding box center [489, 382] width 93 height 93
click at [603, 297] on link "[PERSON_NAME]" at bounding box center [632, 292] width 143 height 23
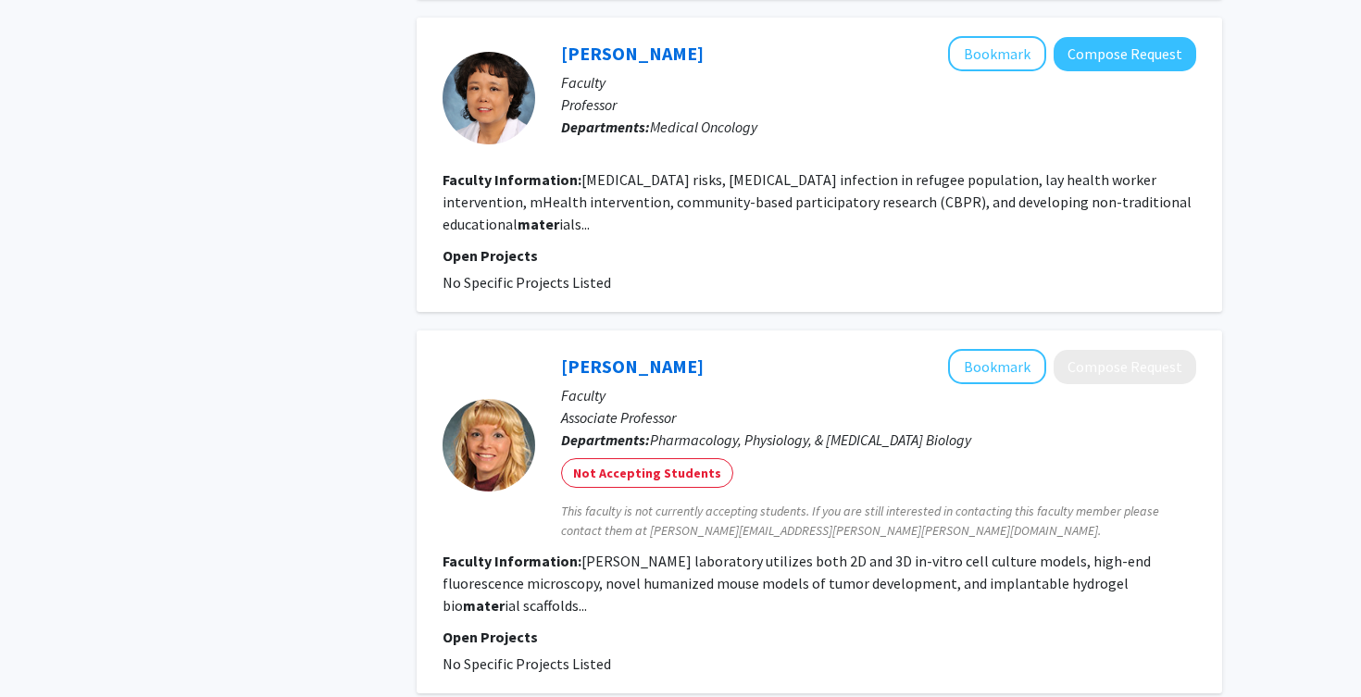
scroll to position [1849, 0]
